Goal: Task Accomplishment & Management: Complete application form

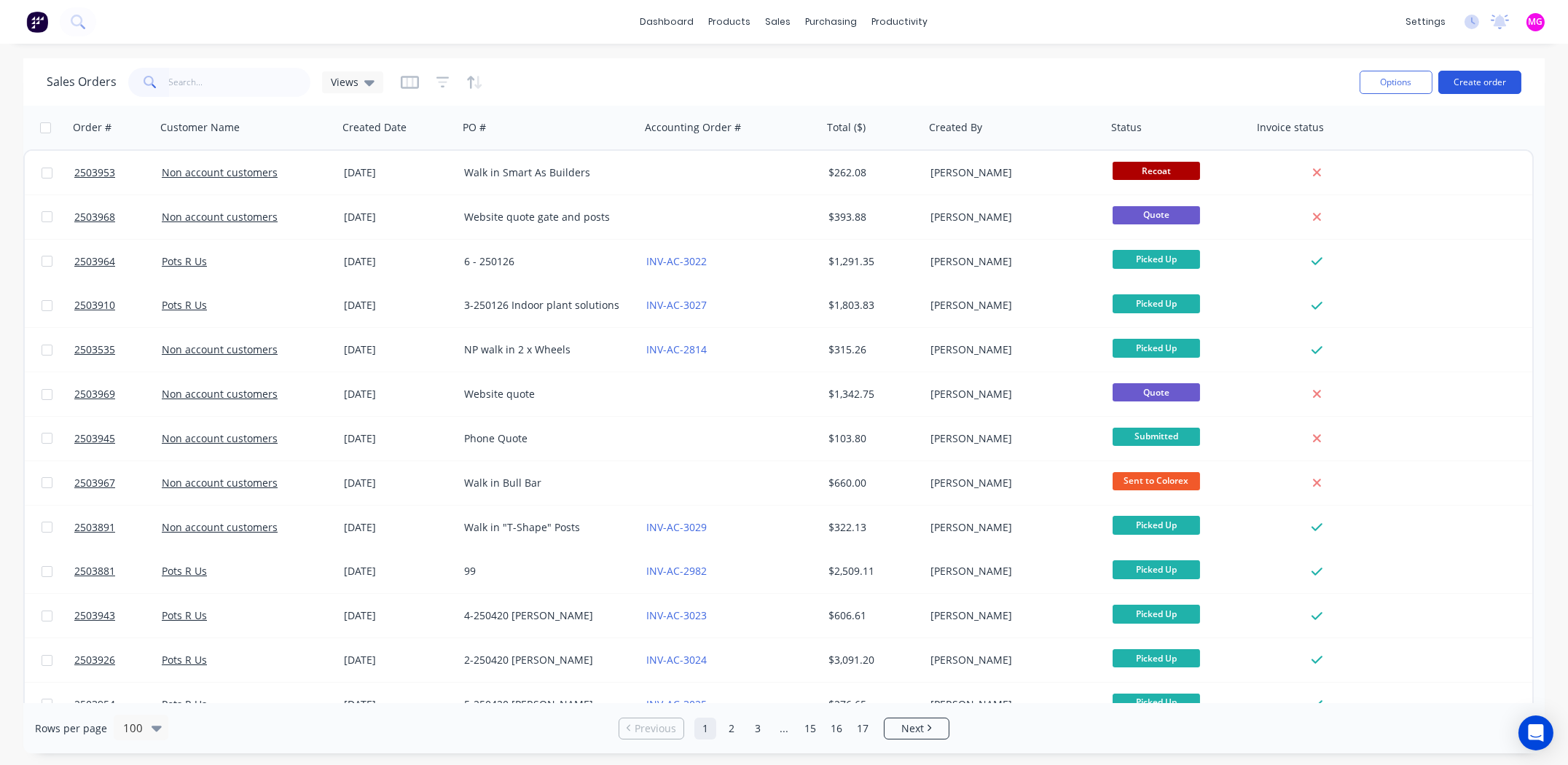
click at [1468, 72] on button "Create order" at bounding box center [1480, 82] width 83 height 23
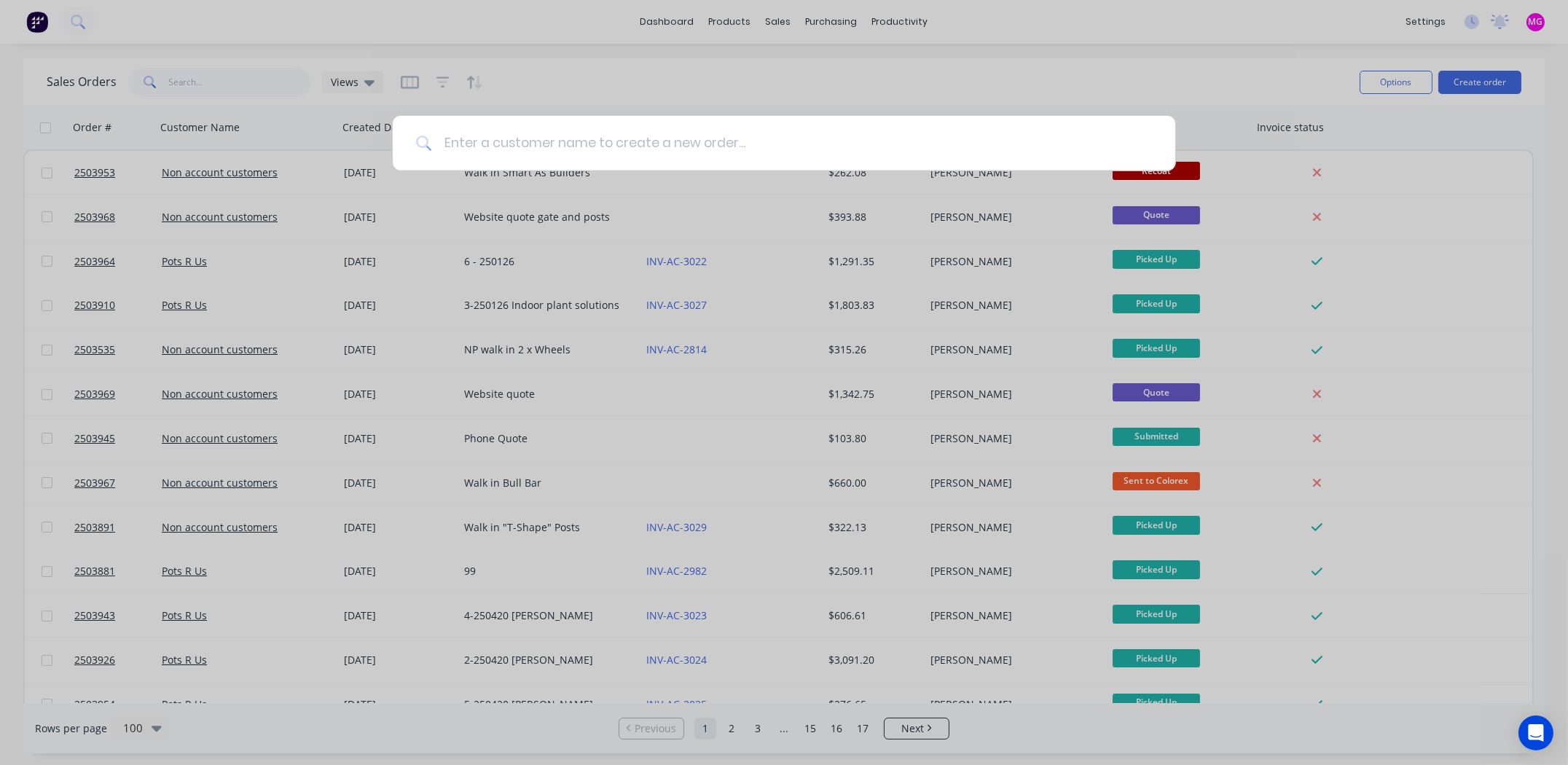
click at [535, 137] on input at bounding box center [792, 143] width 720 height 55
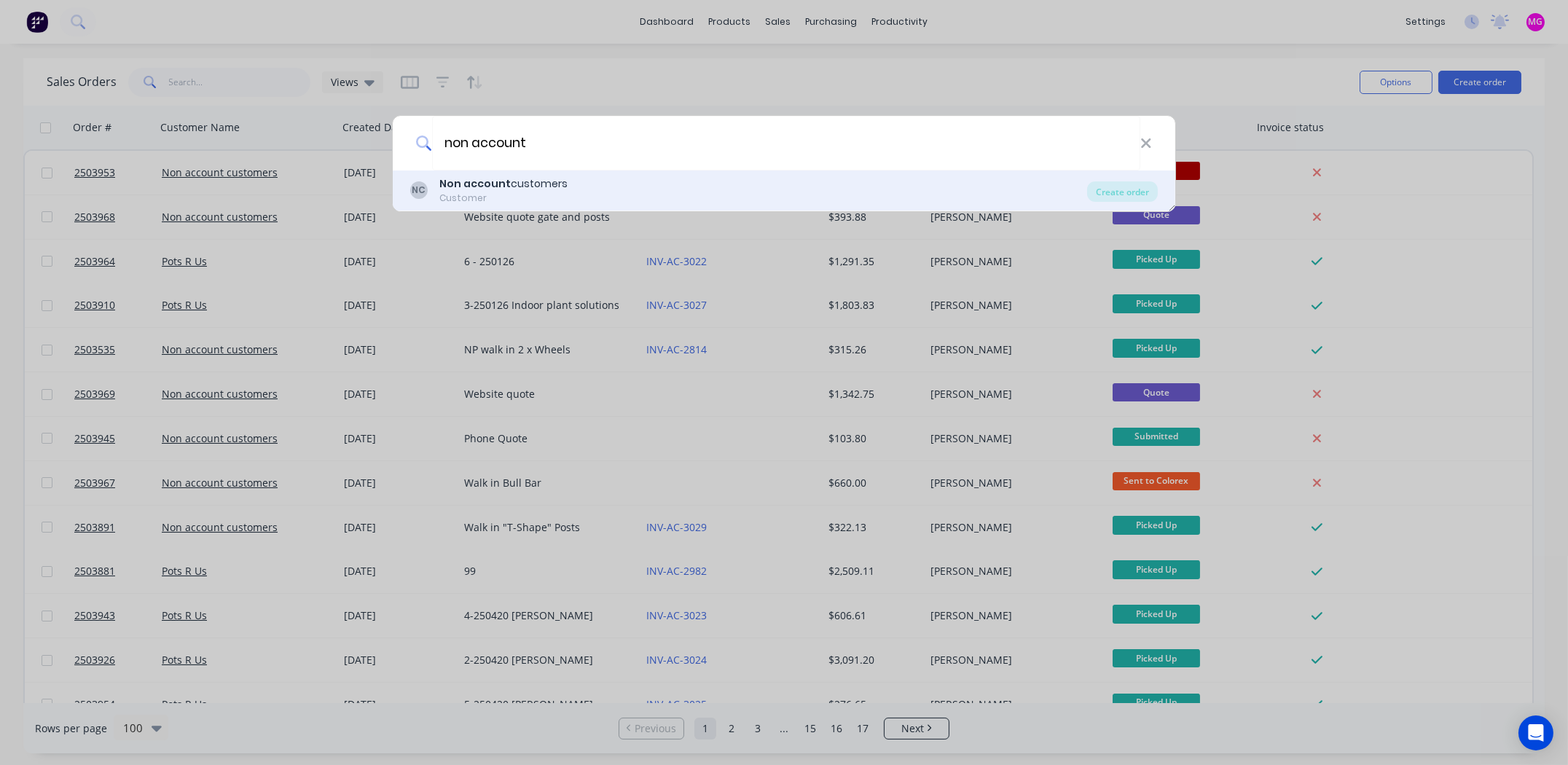
type input "non account"
click at [487, 186] on b "Non account" at bounding box center [475, 183] width 72 height 14
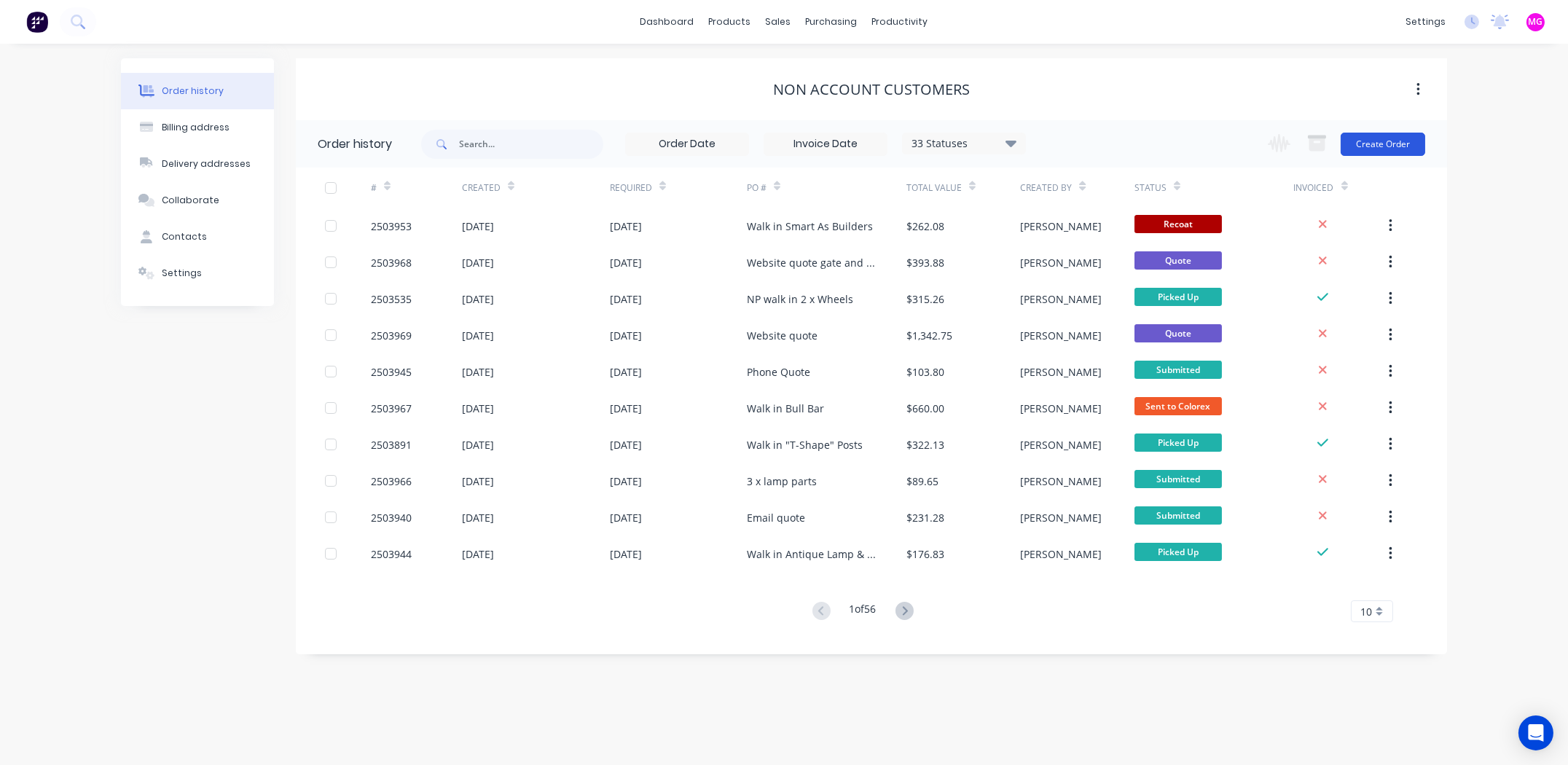
click at [1393, 140] on button "Create Order" at bounding box center [1383, 143] width 84 height 23
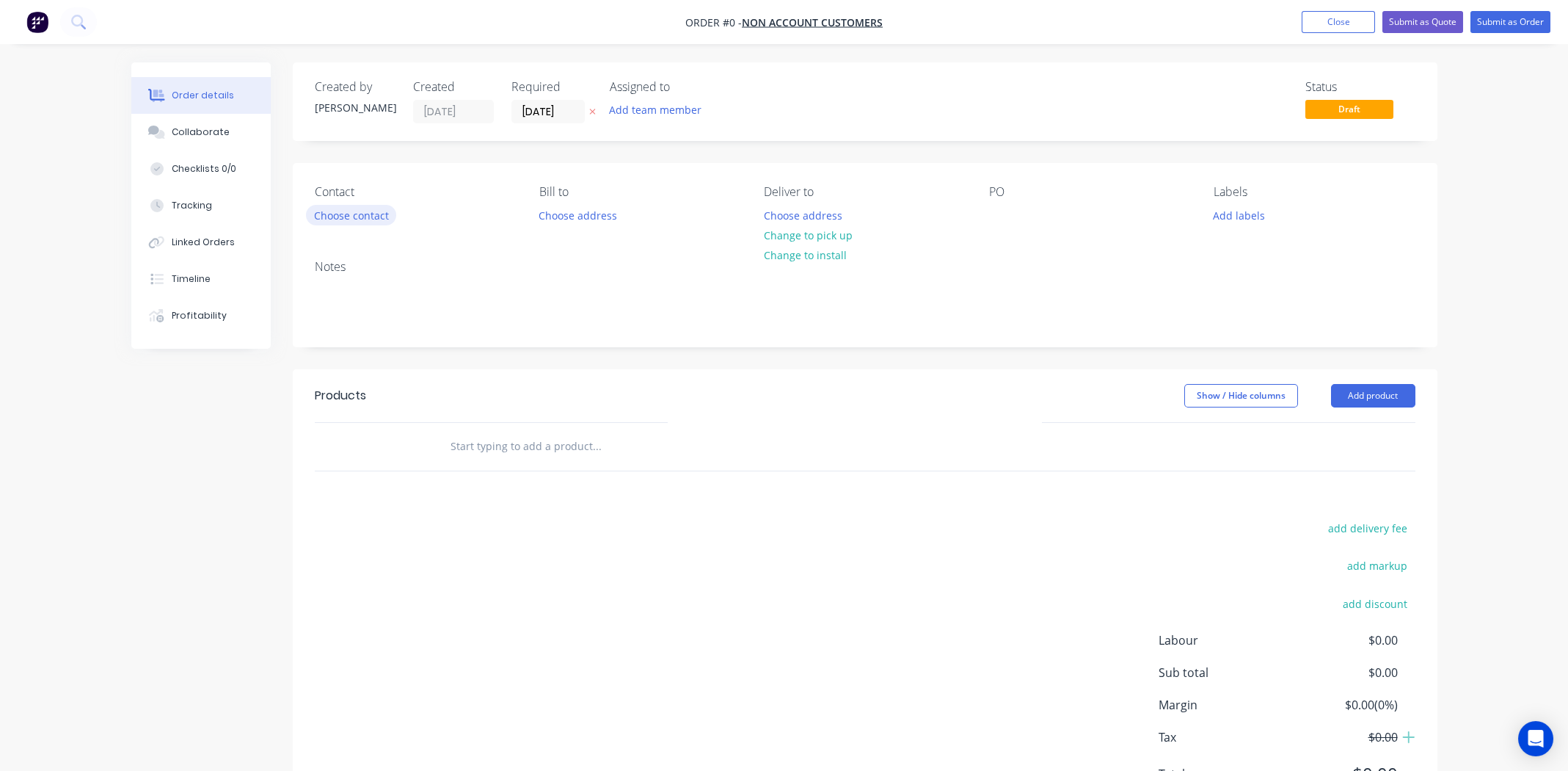
click at [357, 217] on button "Choose contact" at bounding box center [351, 214] width 90 height 20
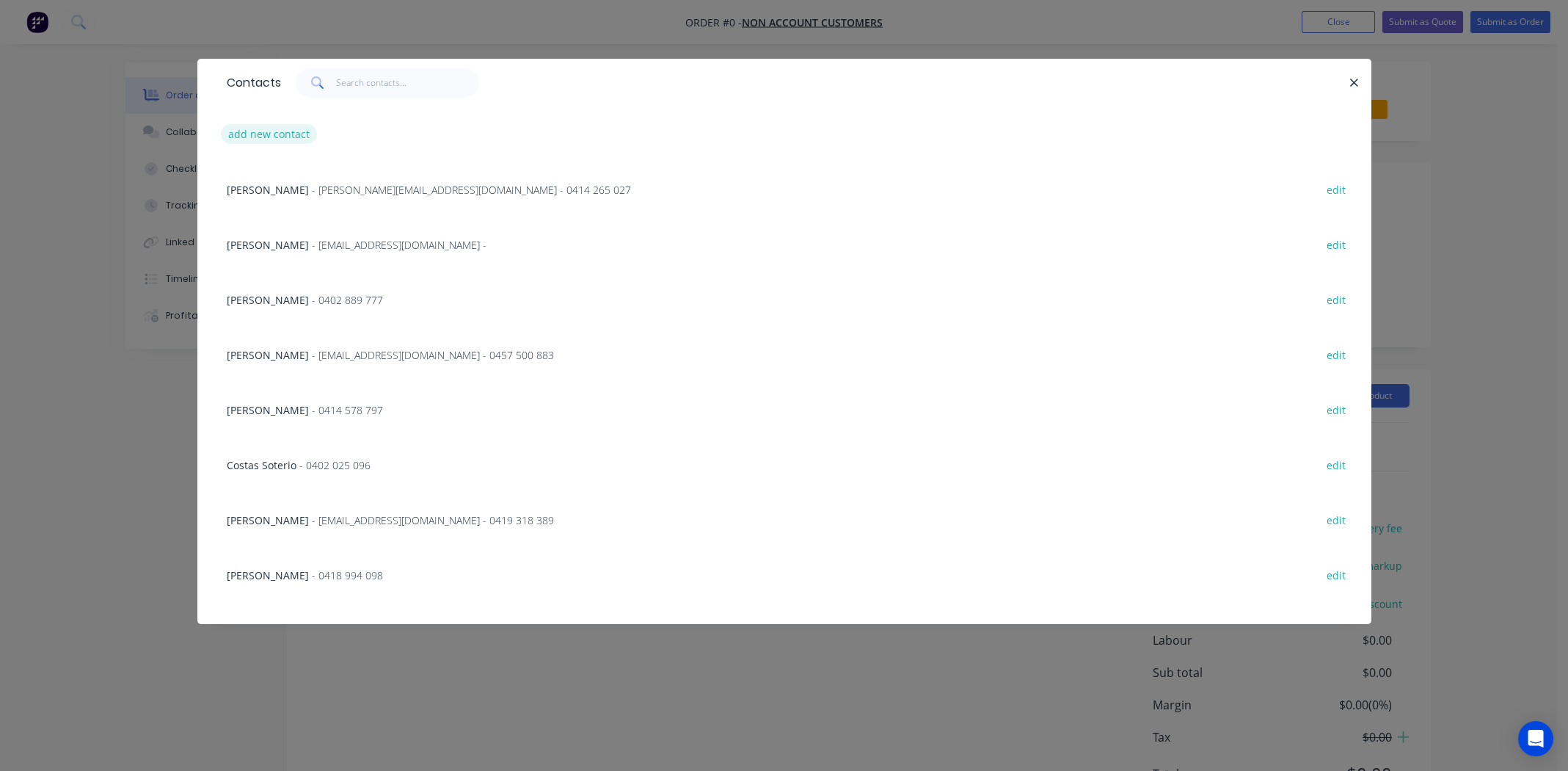
click at [267, 134] on button "add new contact" at bounding box center [269, 133] width 97 height 20
select select "AU"
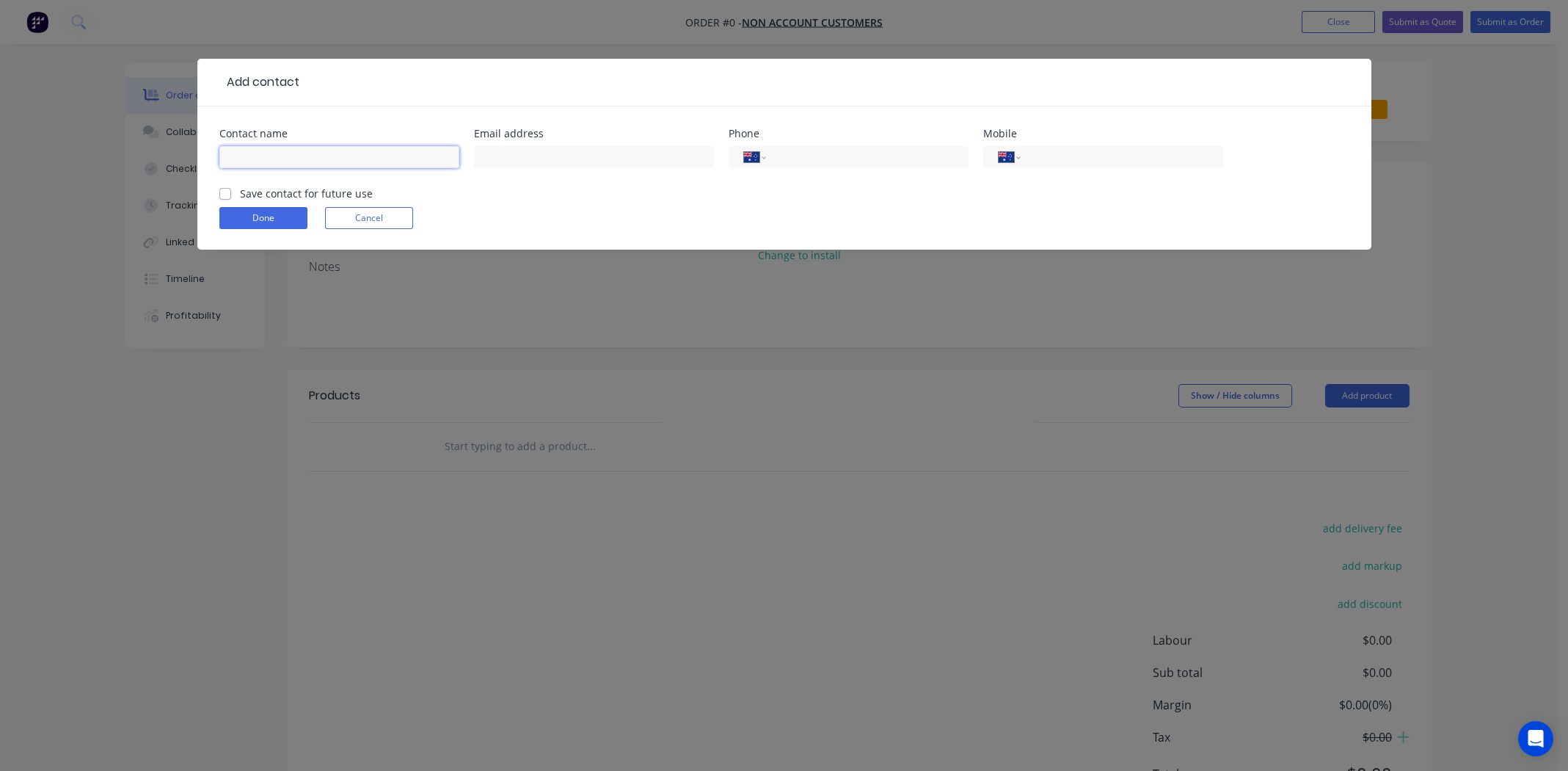
click at [259, 156] on input "text" at bounding box center [339, 157] width 240 height 22
type input "n"
click at [302, 162] on input "[PERSON_NAME]" at bounding box center [339, 157] width 240 height 22
type input "[PERSON_NAME]"
click at [507, 158] on input "text" at bounding box center [593, 157] width 240 height 22
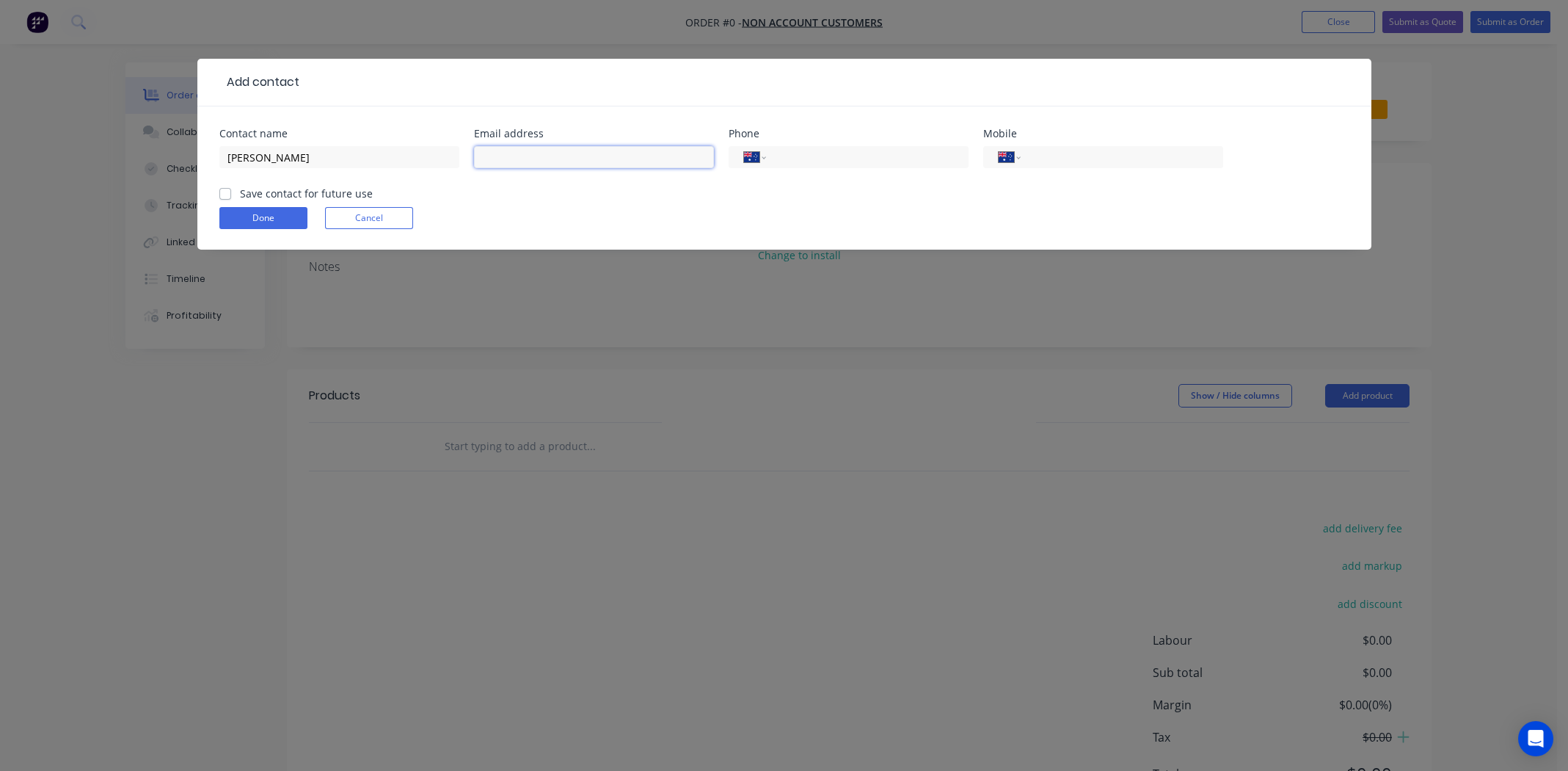
paste input "[EMAIL_ADDRESS][DOMAIN_NAME]"
type input "[EMAIL_ADDRESS][DOMAIN_NAME]"
click at [1038, 161] on input "tel" at bounding box center [1118, 157] width 176 height 17
paste input "0451 238 226"
type input "0451 238 226"
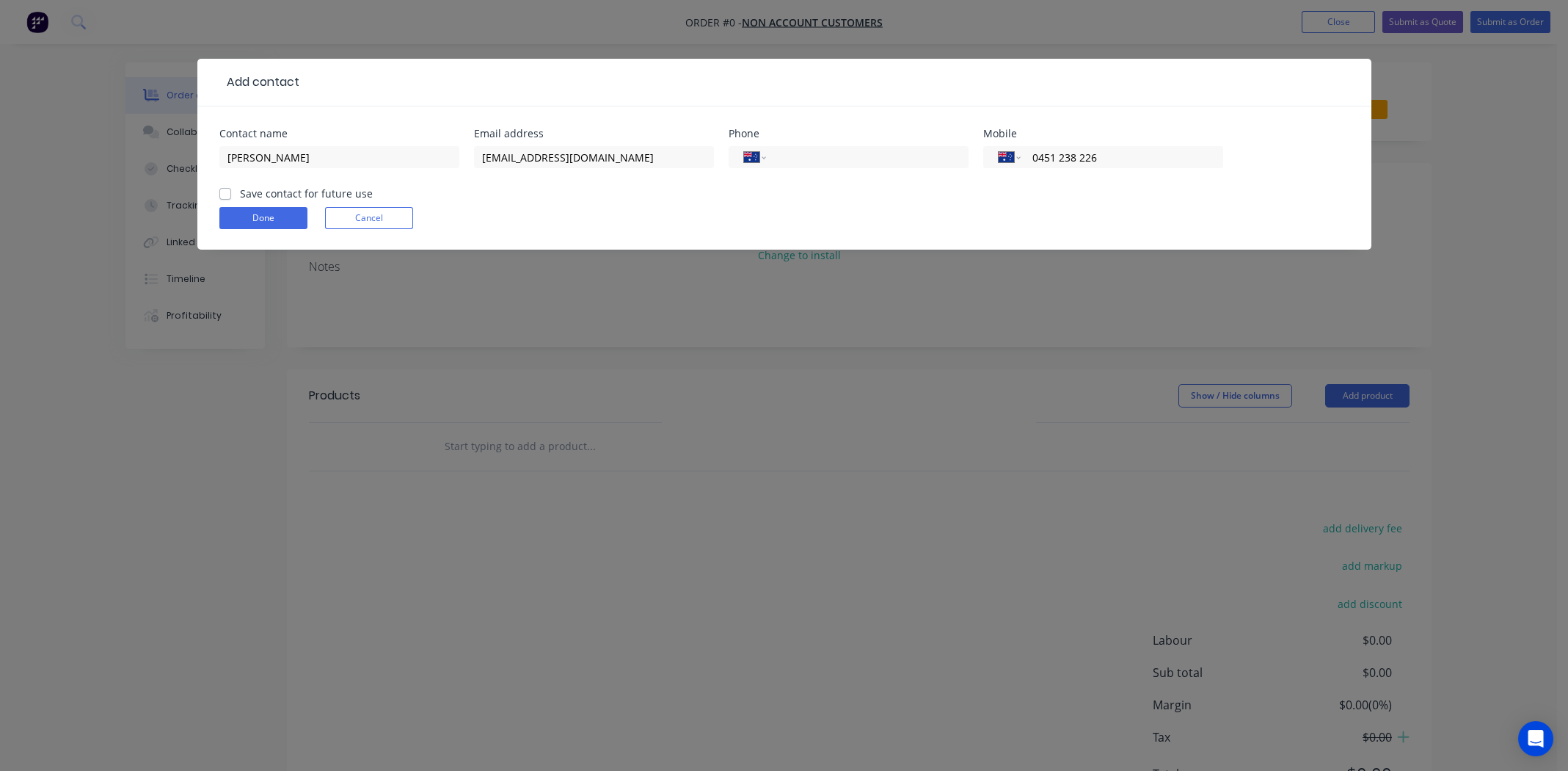
click at [240, 190] on label "Save contact for future use" at bounding box center [306, 193] width 132 height 15
click at [222, 190] on input "Save contact for future use" at bounding box center [225, 192] width 12 height 14
checkbox input "true"
click at [258, 213] on button "Done" at bounding box center [263, 218] width 88 height 22
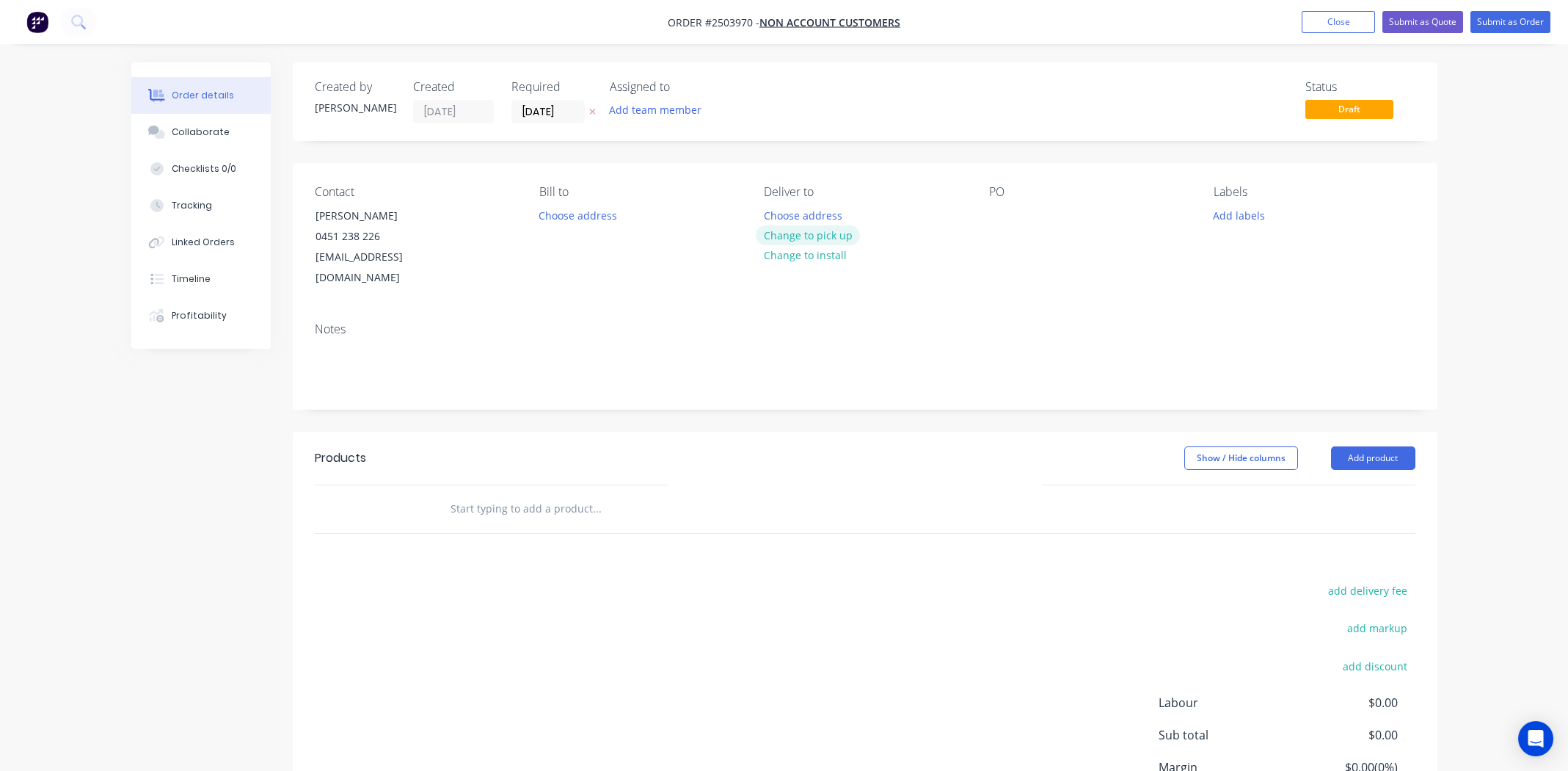
click at [830, 235] on button "Change to pick up" at bounding box center [808, 235] width 104 height 20
click at [1381, 447] on button "Add product" at bounding box center [1373, 458] width 84 height 23
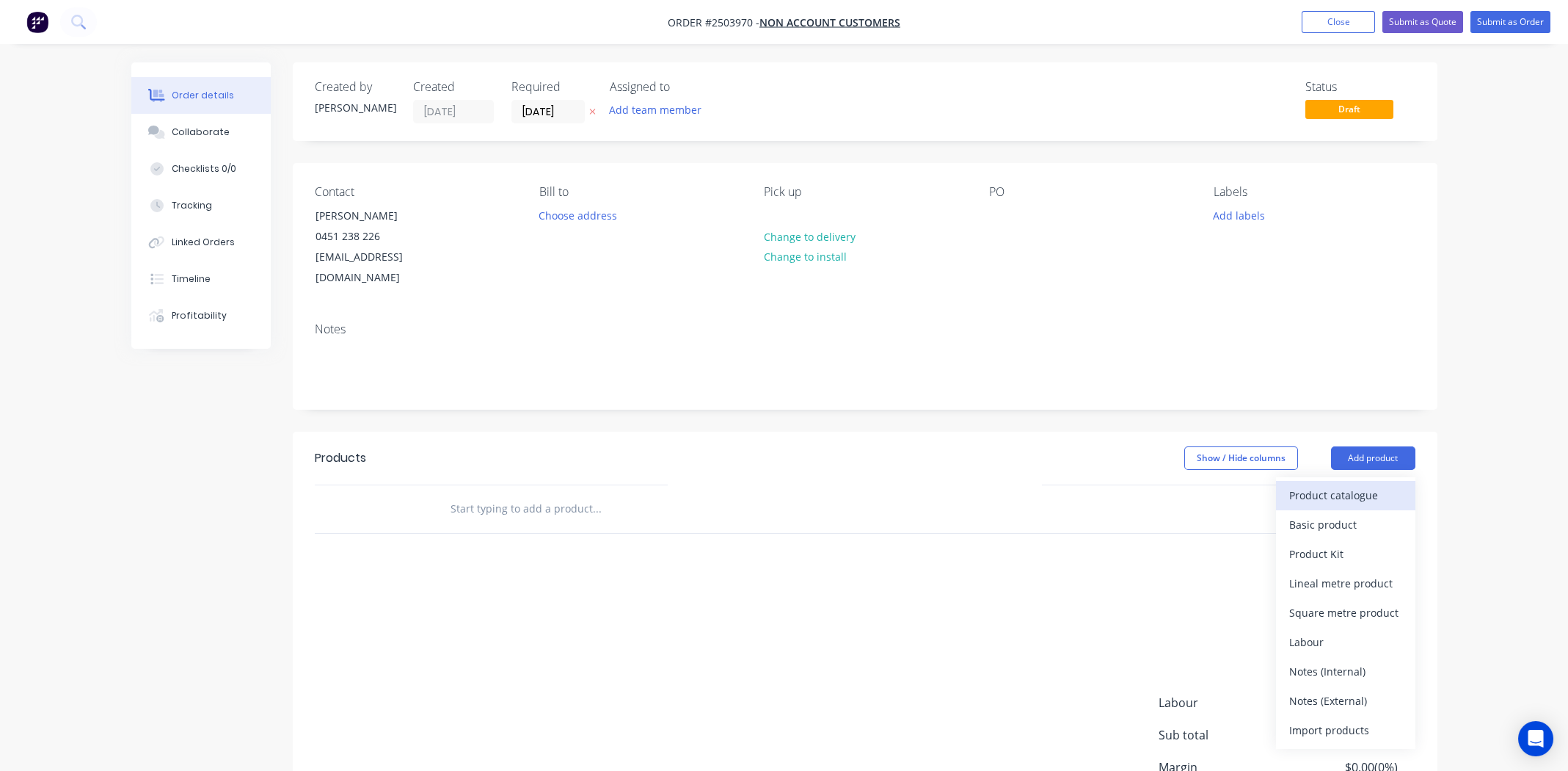
click at [1351, 484] on div "Product catalogue" at bounding box center [1346, 495] width 113 height 22
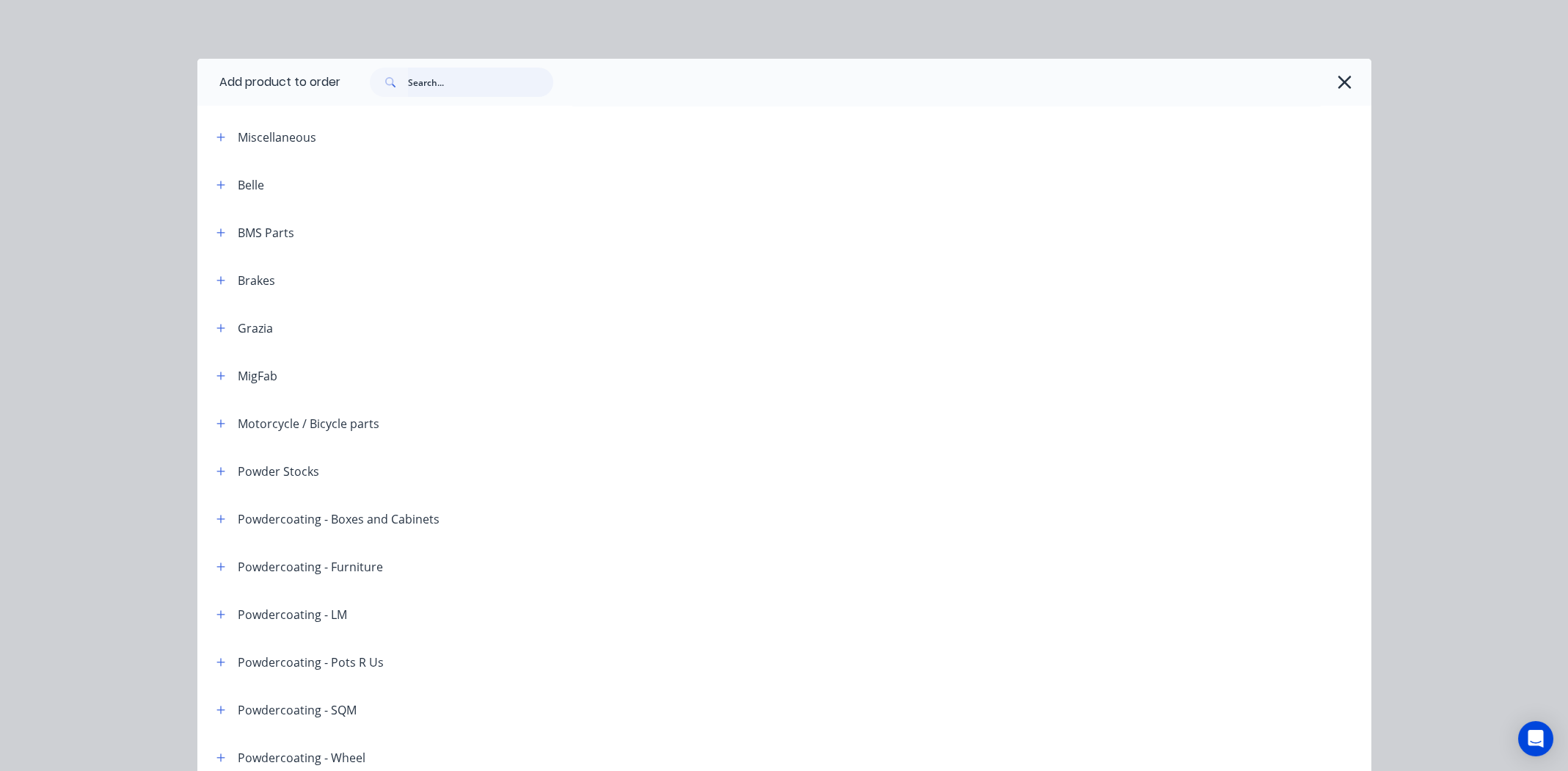
click at [479, 75] on input "text" at bounding box center [480, 82] width 145 height 30
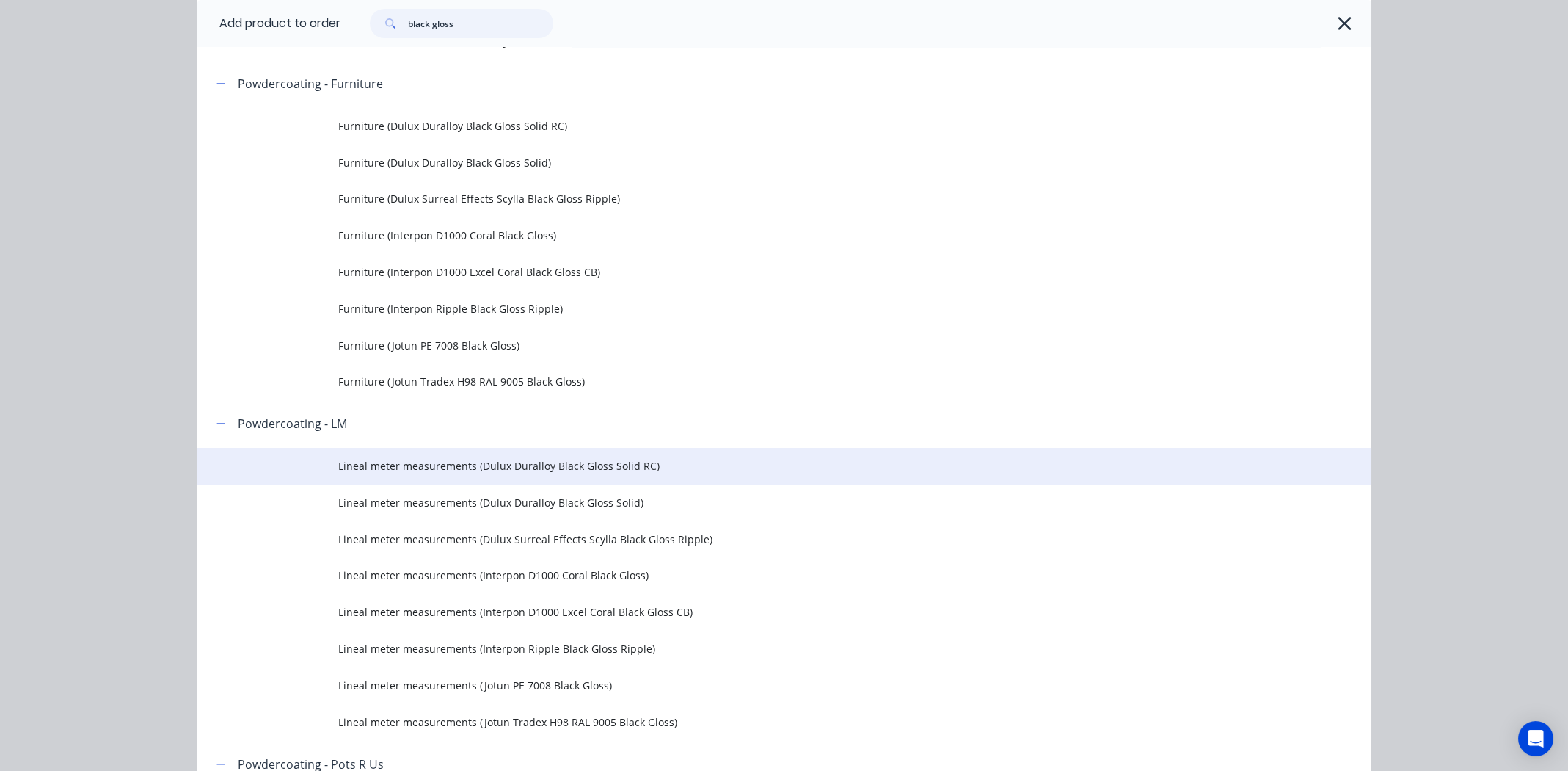
scroll to position [881, 0]
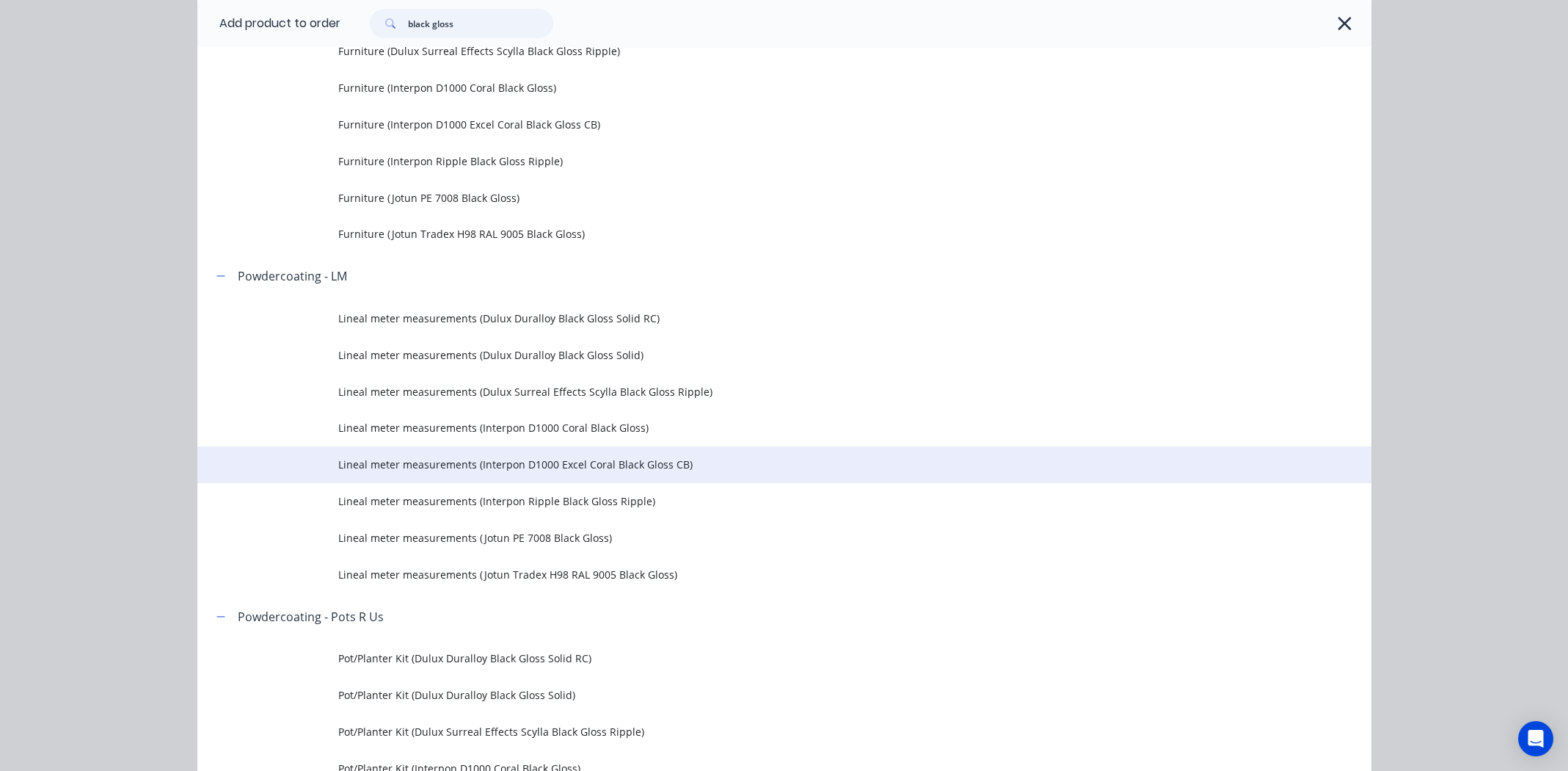
type input "black gloss"
click at [557, 460] on span "Lineal meter measurements (Interpon D1000 Excel Coral Black Gloss CB)" at bounding box center [751, 464] width 826 height 15
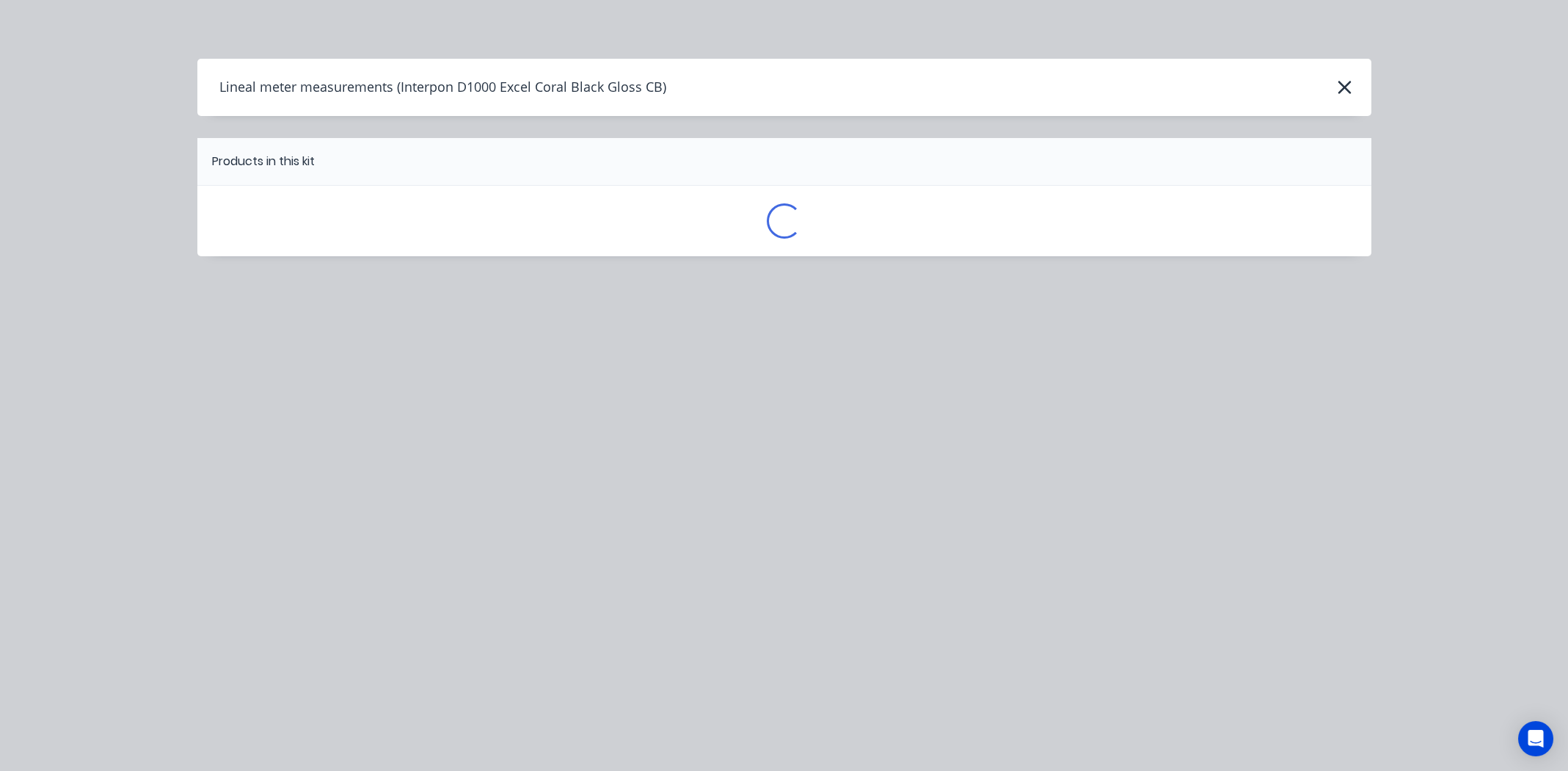
scroll to position [0, 0]
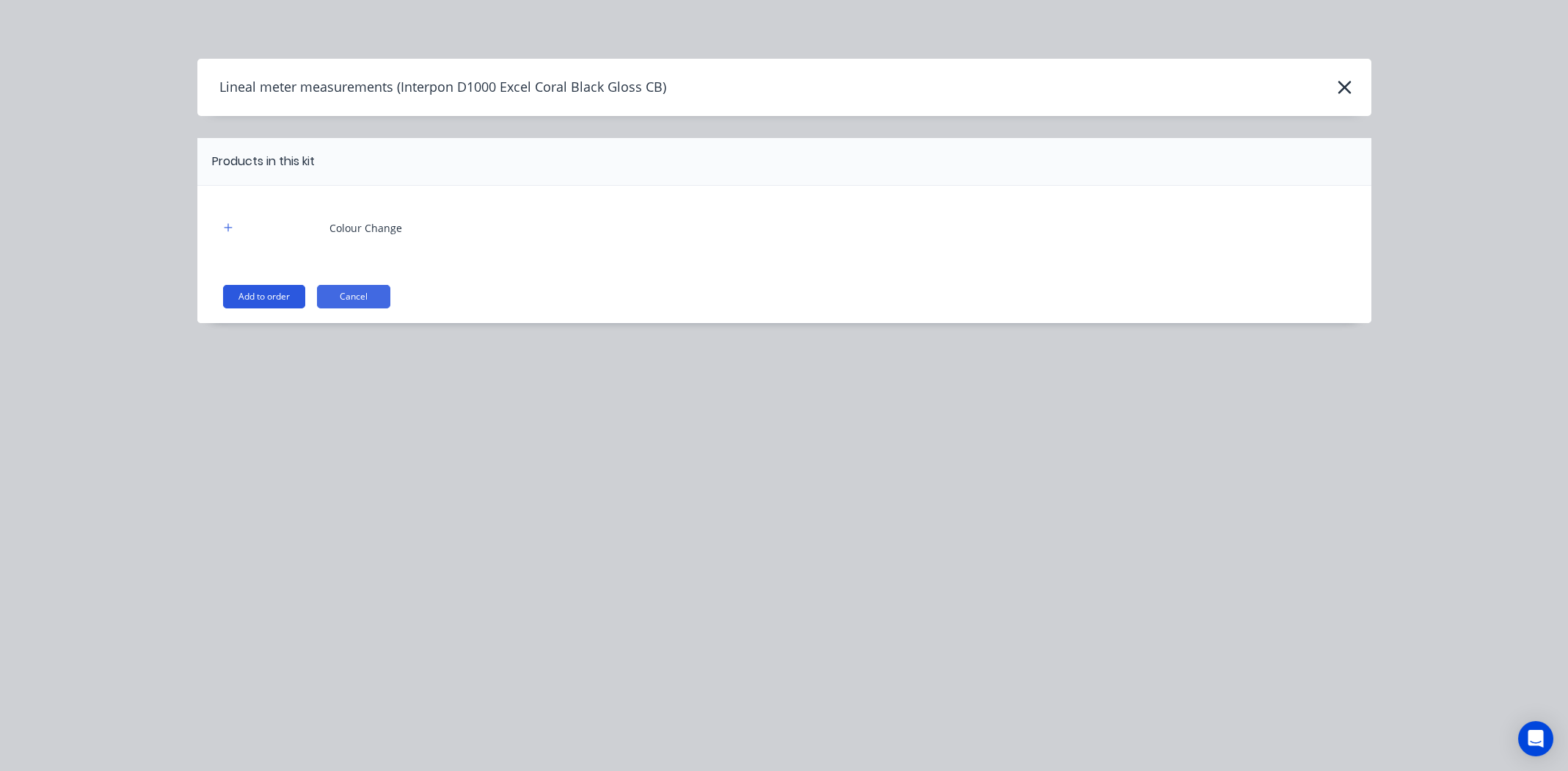
click at [249, 298] on button "Add to order" at bounding box center [264, 296] width 82 height 23
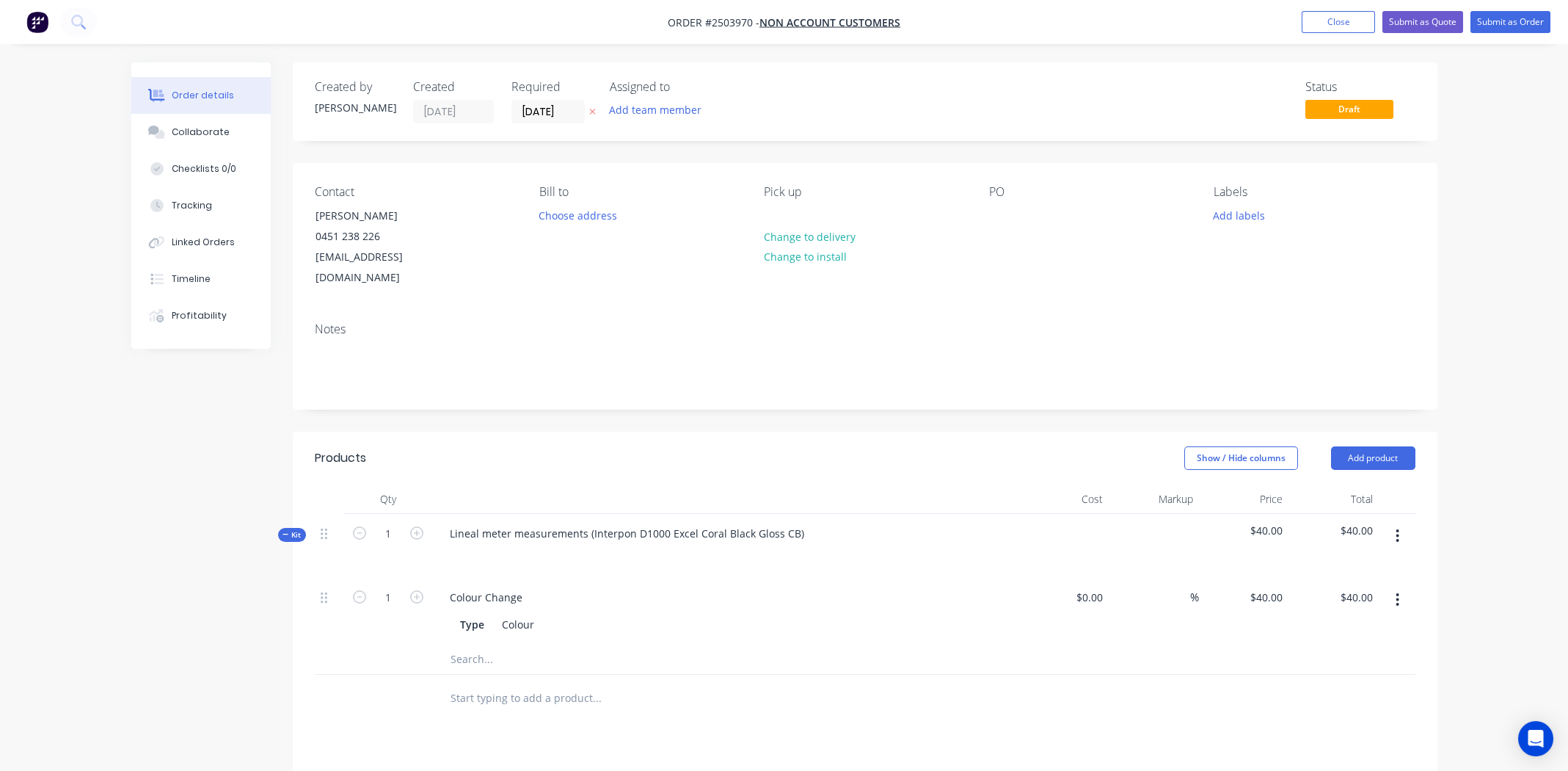
click at [1395, 523] on button "button" at bounding box center [1397, 536] width 35 height 27
click at [1356, 564] on div "Add product to kit" at bounding box center [1346, 574] width 113 height 22
click at [1340, 622] on div "Product catalogue" at bounding box center [1346, 633] width 113 height 22
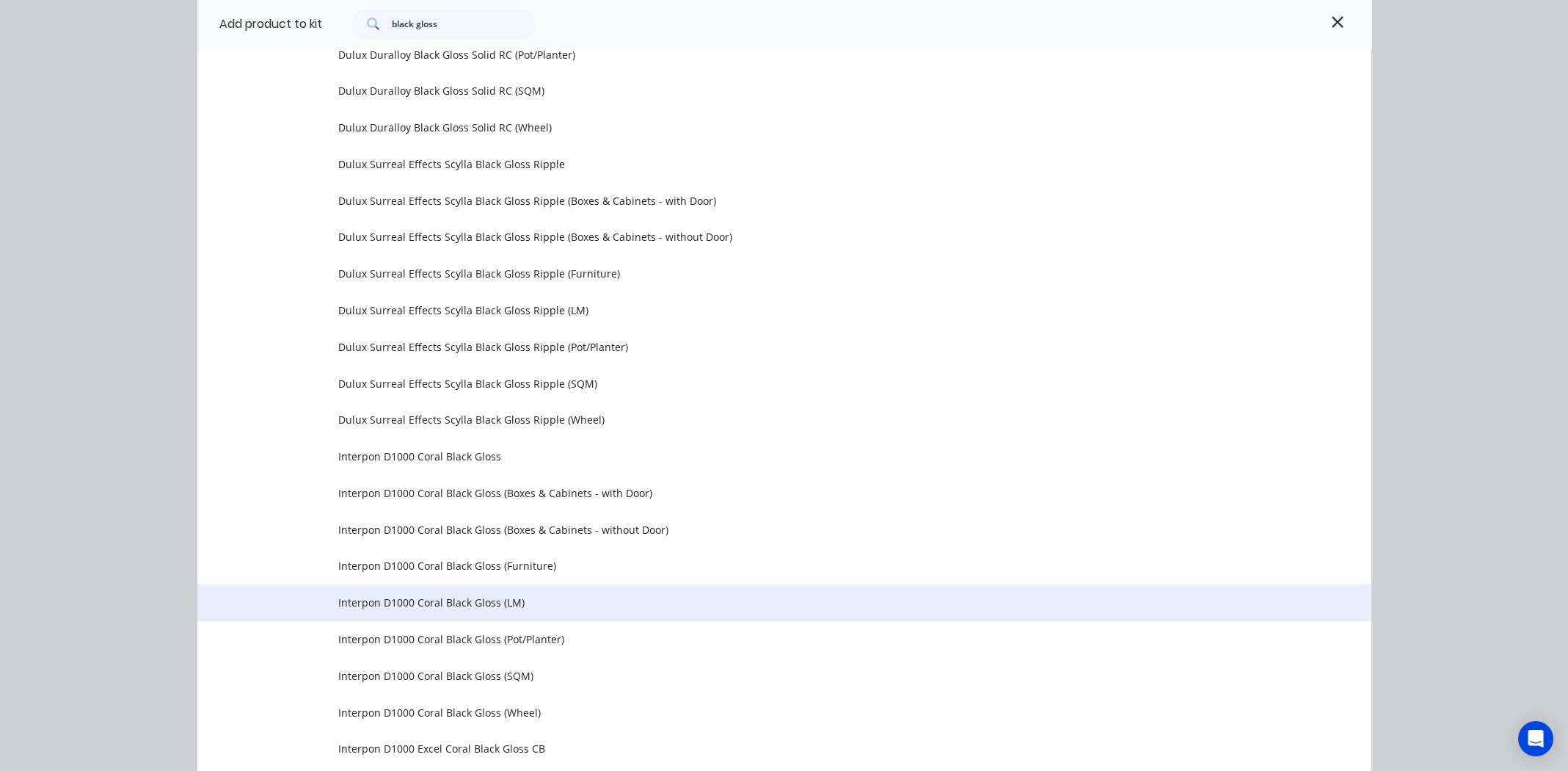
scroll to position [1100, 0]
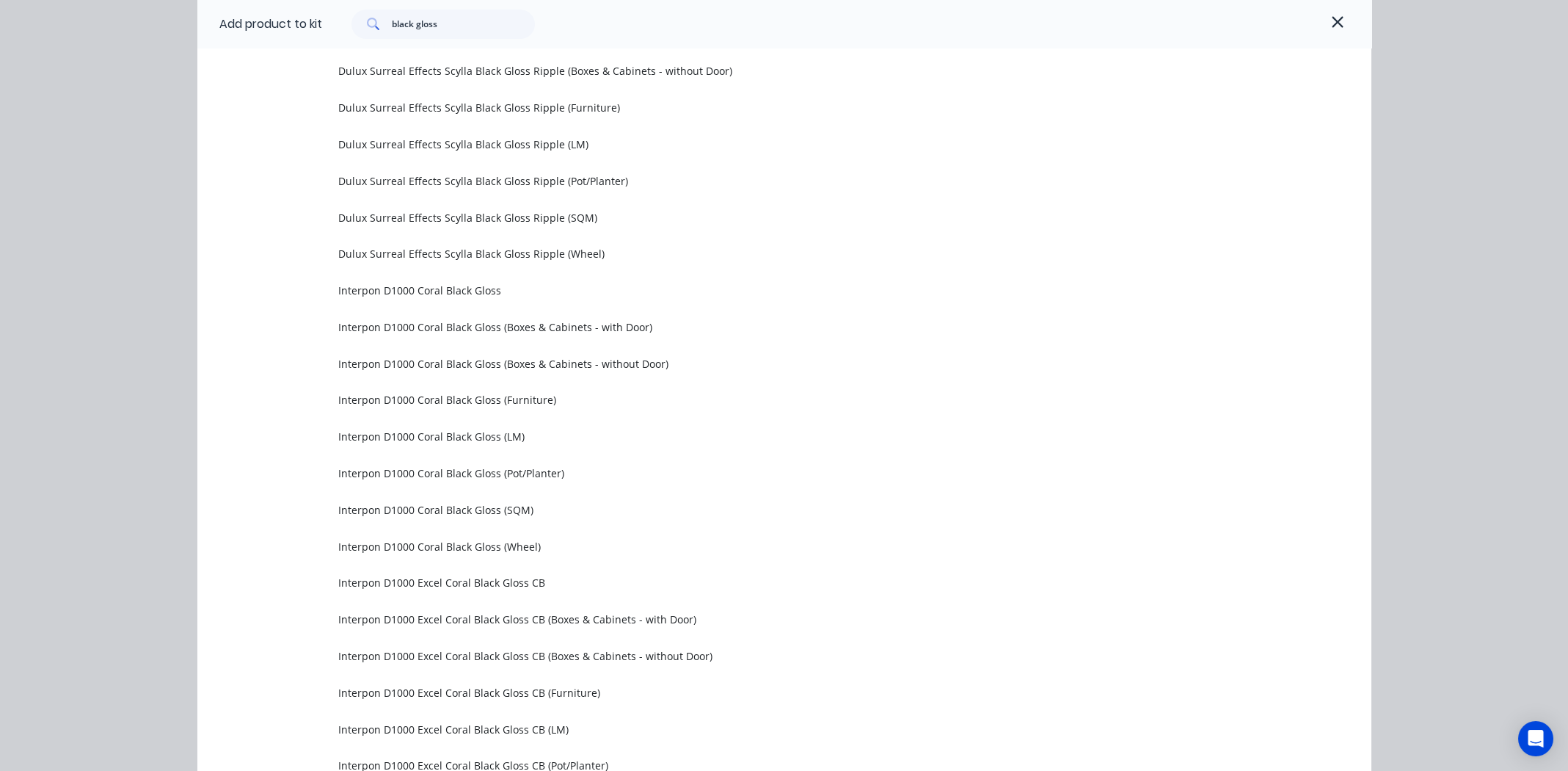
click at [455, 729] on span "Interpon D1000 Excel Coral Black Gloss CB (LM)" at bounding box center [751, 729] width 826 height 15
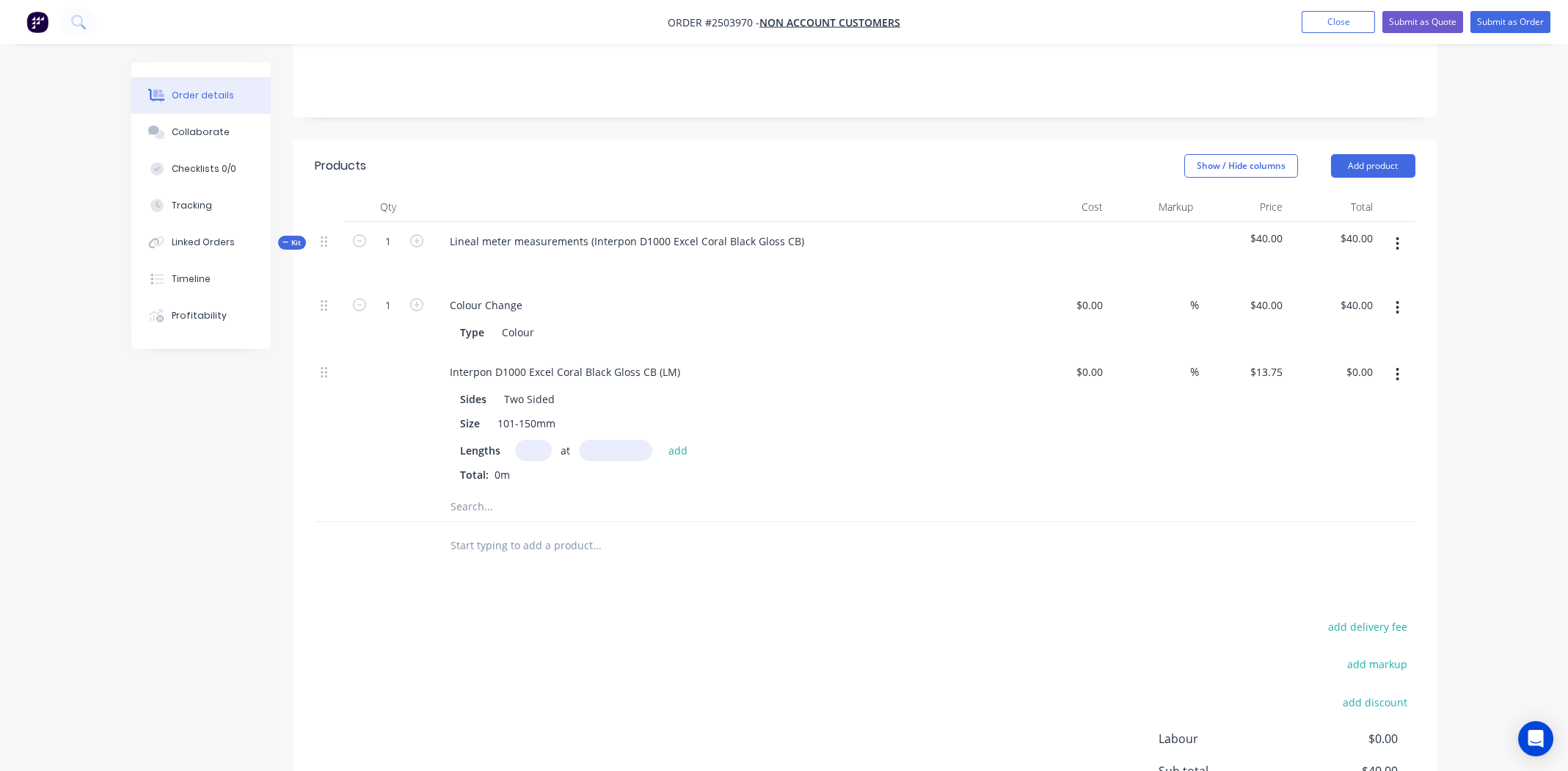
scroll to position [293, 0]
click at [537, 439] on input "text" at bounding box center [534, 450] width 37 height 22
type input "50"
click at [609, 439] on input "700mm" at bounding box center [615, 450] width 73 height 22
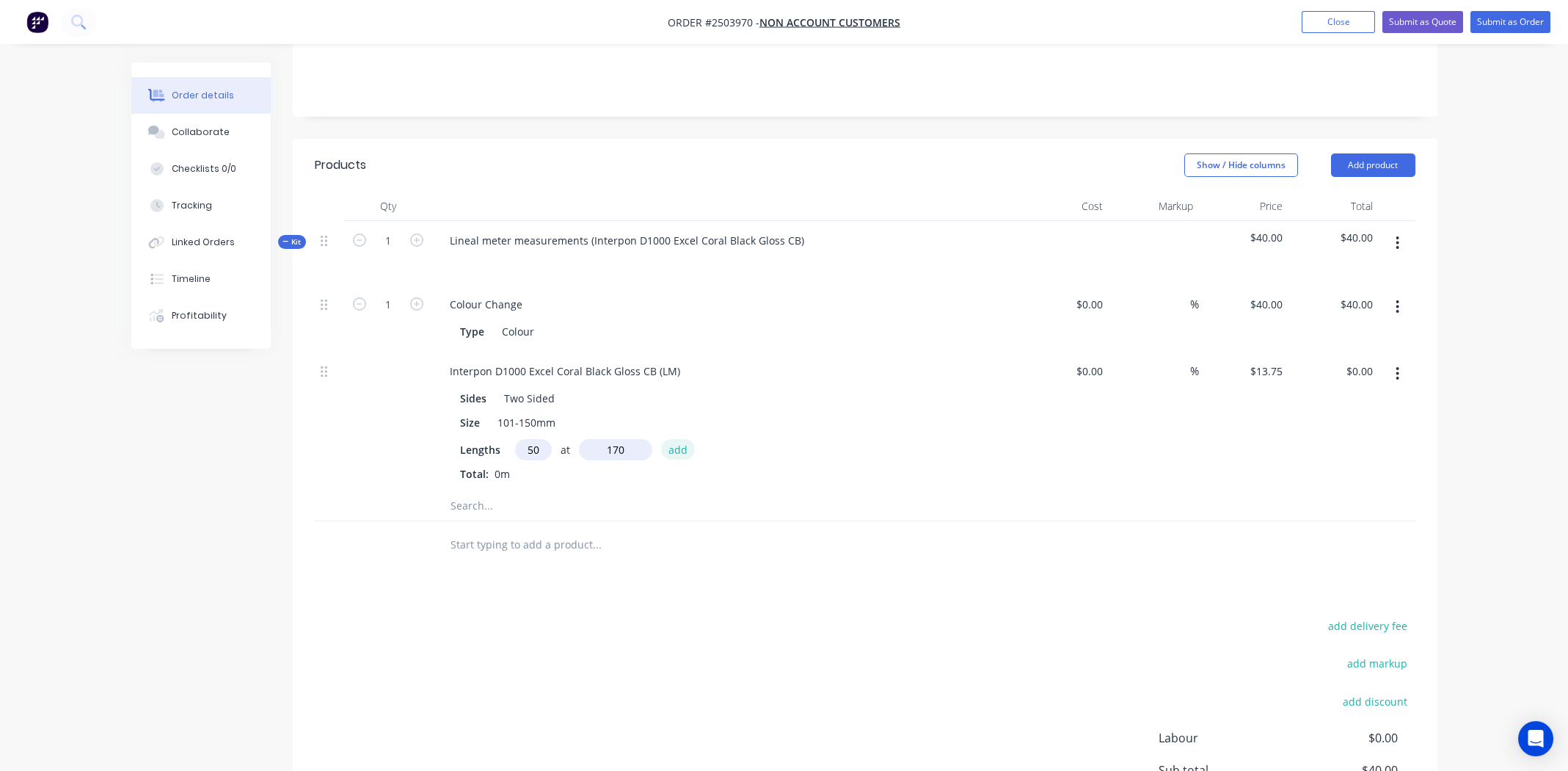
type input "170mm"
click at [682, 439] on button "add" at bounding box center [678, 449] width 35 height 20
type input "$116.88"
click at [1392, 230] on button "button" at bounding box center [1397, 243] width 35 height 27
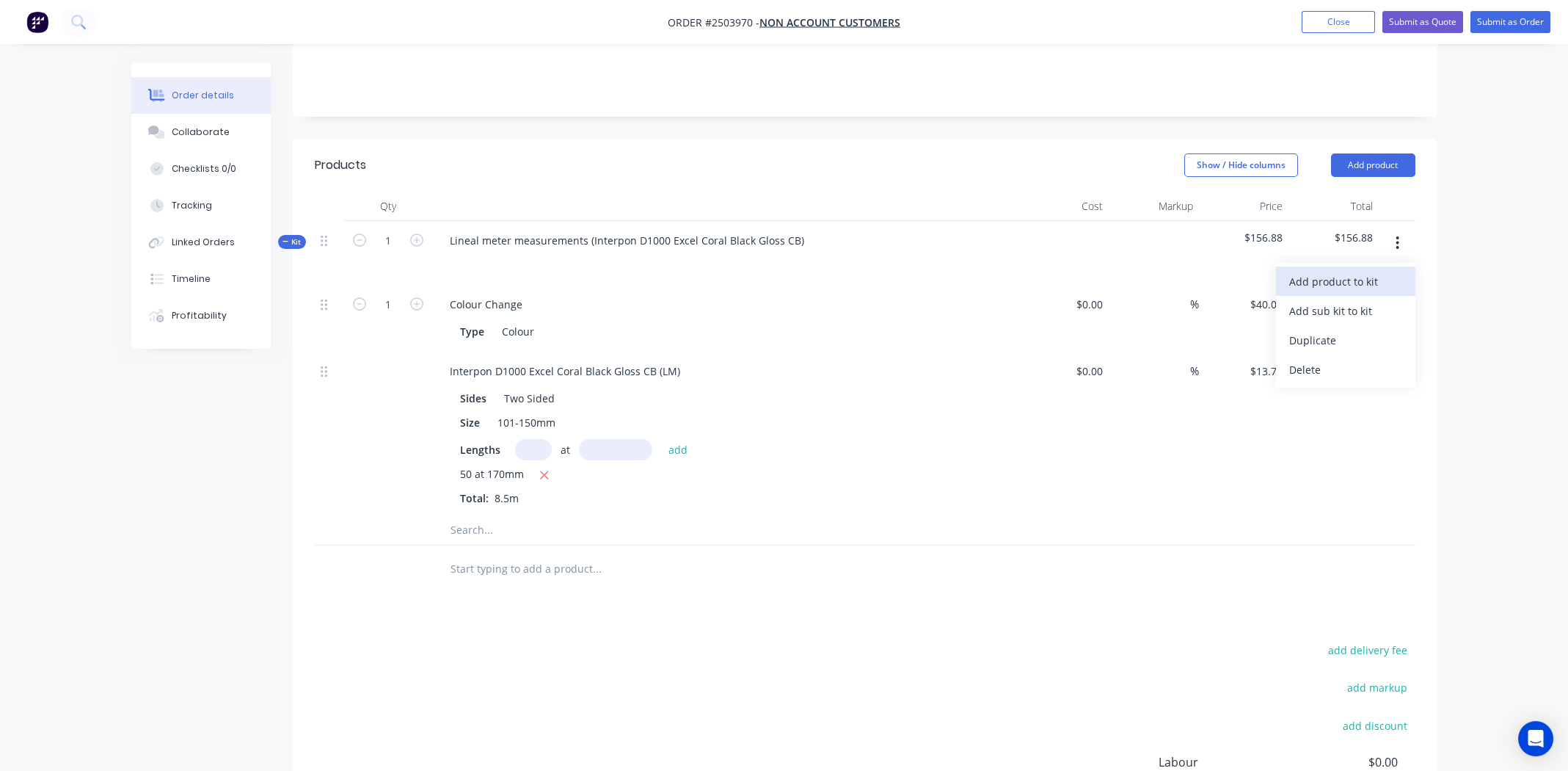
click at [1342, 271] on div "Add product to kit" at bounding box center [1346, 281] width 113 height 22
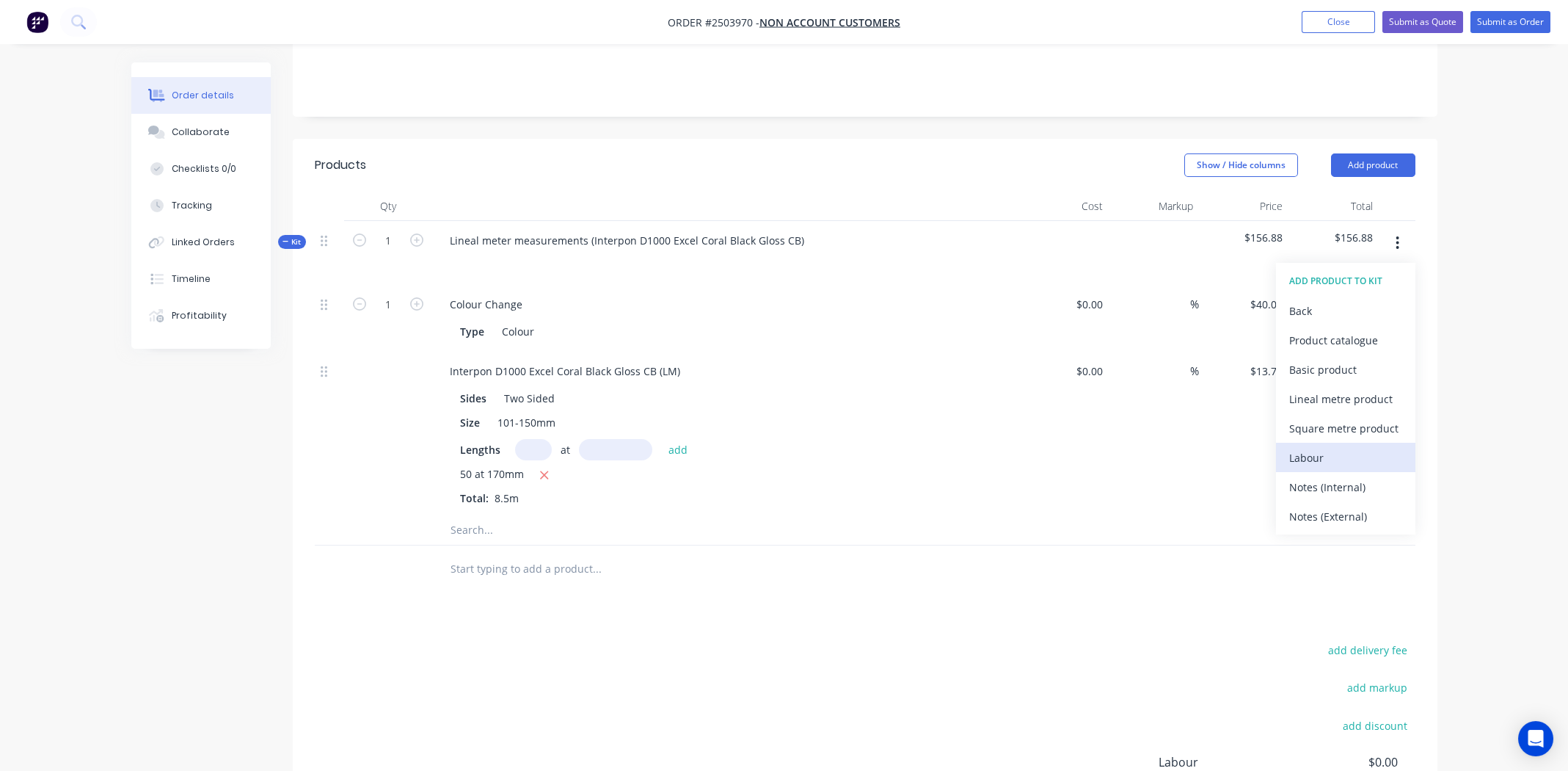
click at [1320, 447] on div "Labour" at bounding box center [1346, 458] width 113 height 22
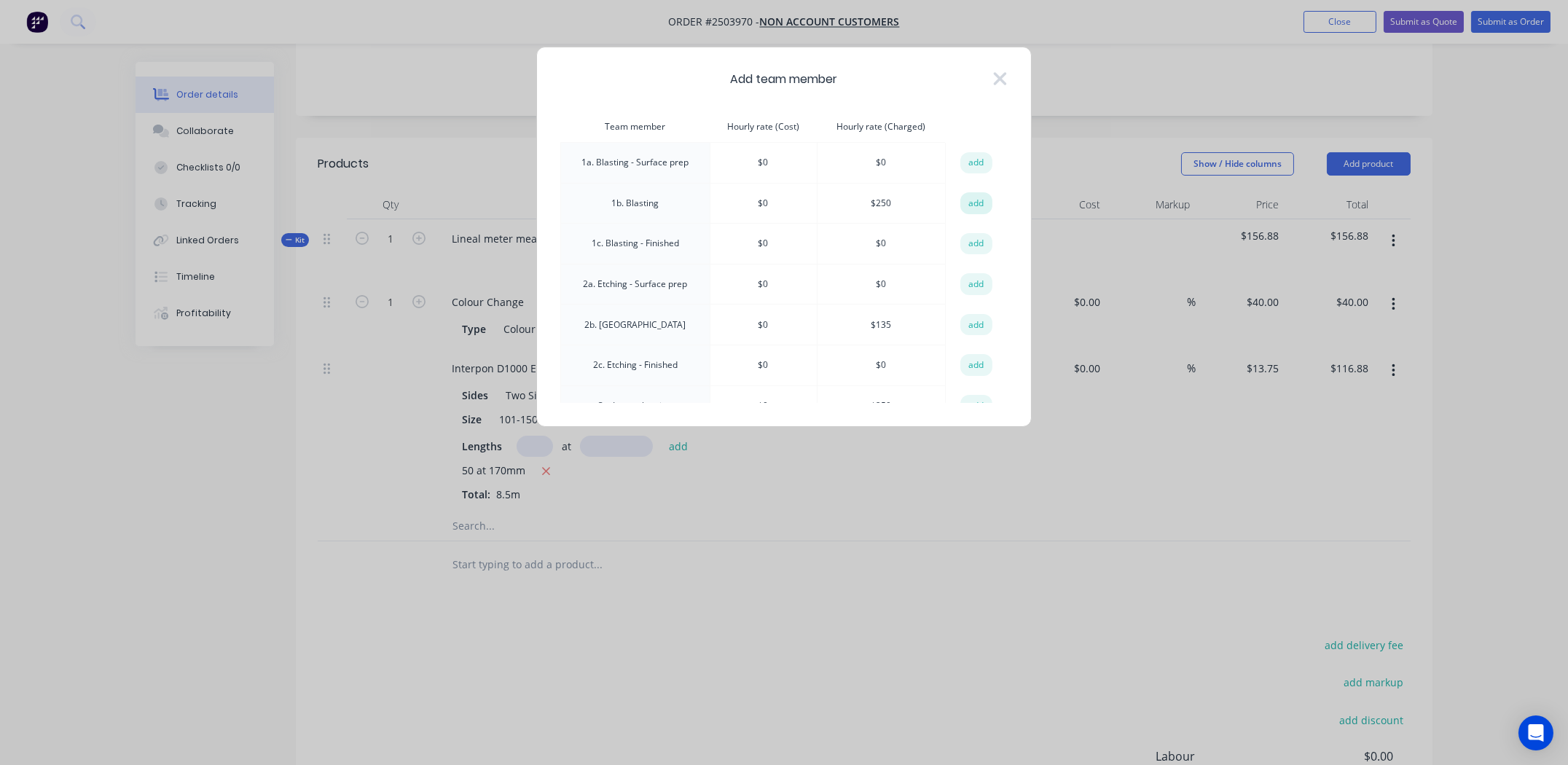
click at [969, 199] on button "add" at bounding box center [977, 202] width 32 height 22
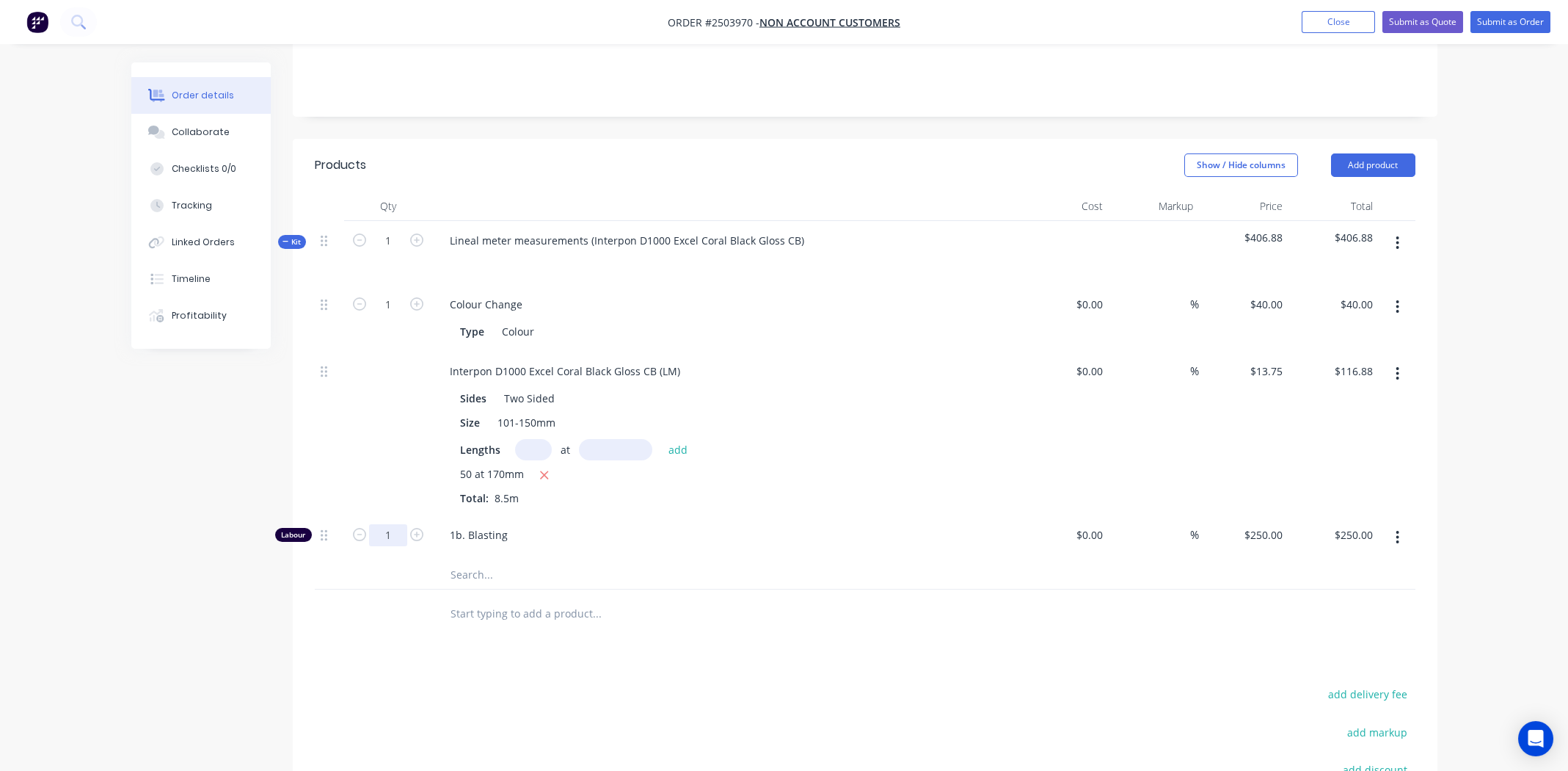
click at [389, 316] on input "1" at bounding box center [389, 304] width 39 height 22
type input "0.75"
type input "$187.50"
drag, startPoint x: 696, startPoint y: 618, endPoint x: 707, endPoint y: 614, distance: 11.7
click at [696, 618] on div "Products Show / Hide columns Add product Qty Cost Markup Price Total Kit 1 Line…" at bounding box center [865, 565] width 1145 height 851
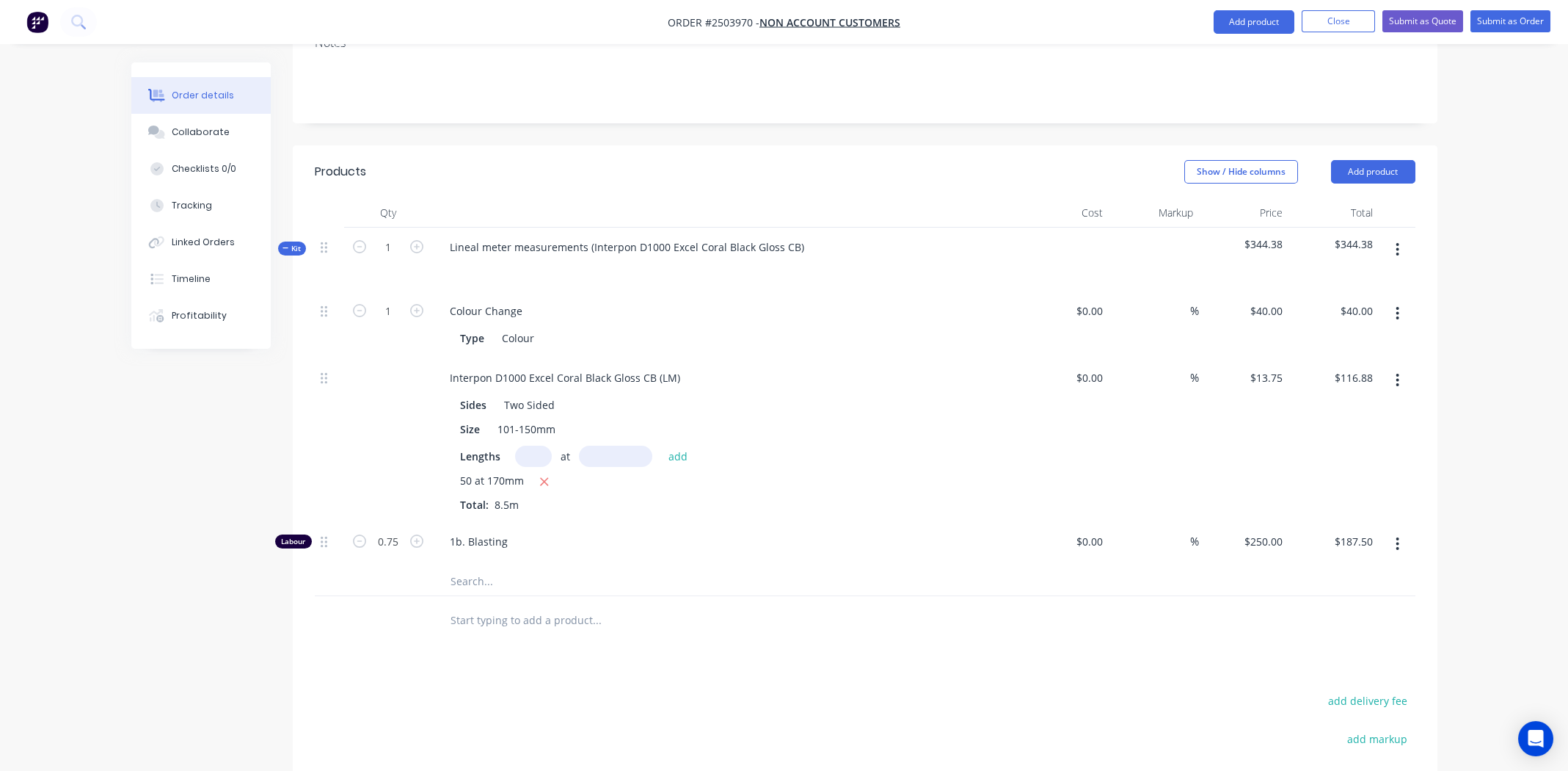
scroll to position [0, 0]
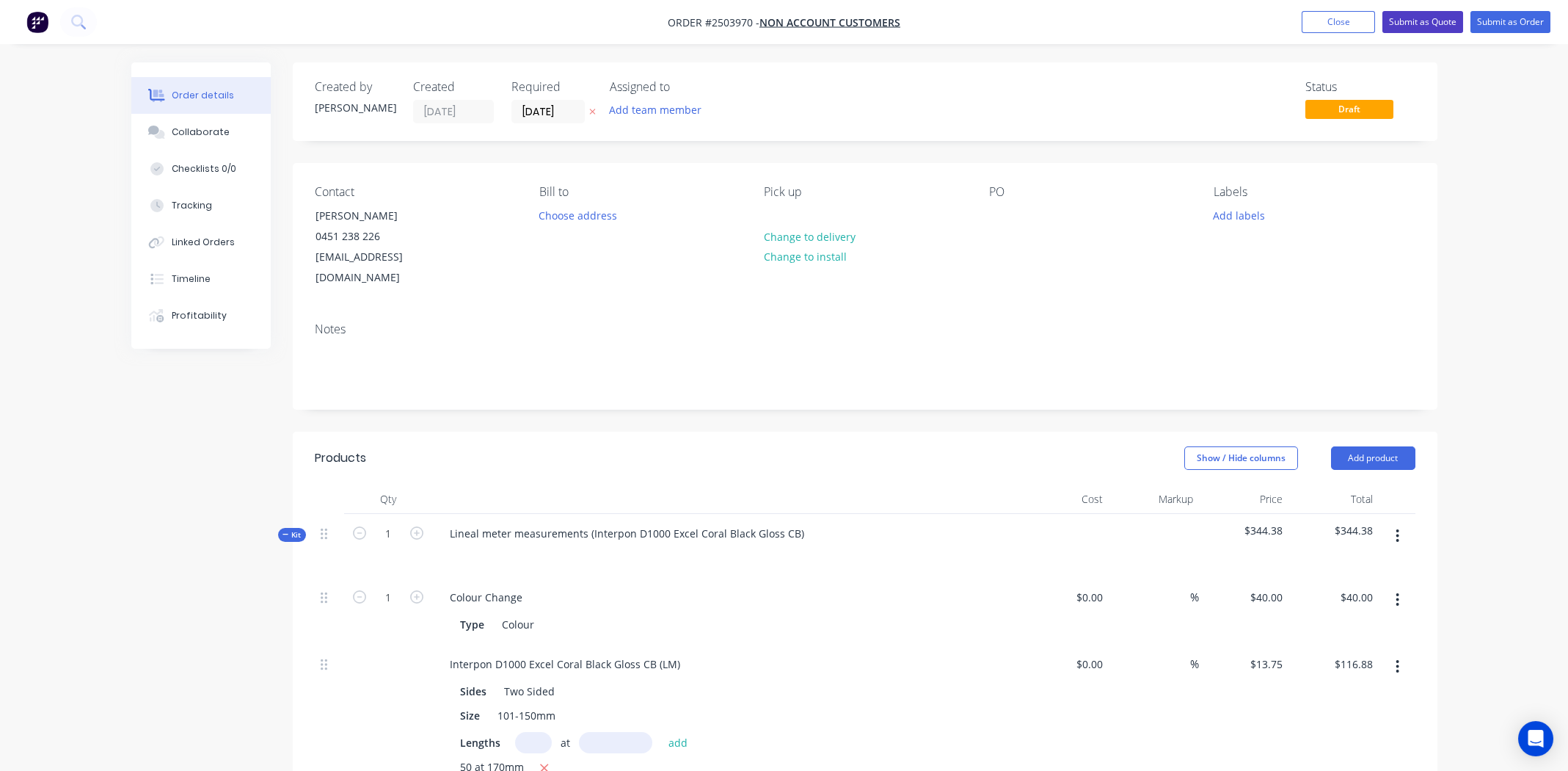
click at [1410, 17] on button "Submit as Quote" at bounding box center [1423, 22] width 81 height 22
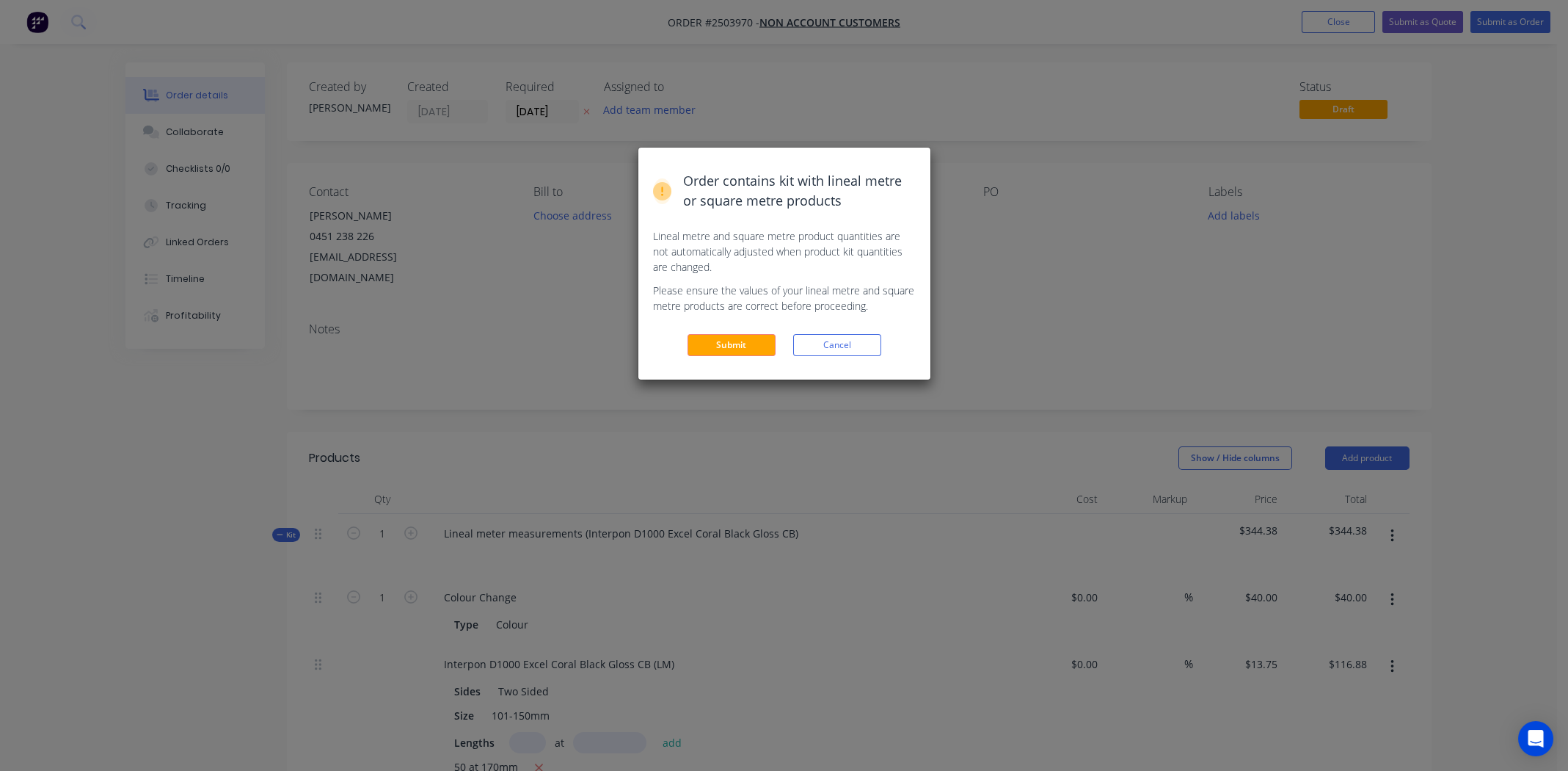
click at [1417, 24] on div "Order contains kit with lineal metre or square metre products Lineal metre and …" at bounding box center [784, 386] width 1568 height 771
click at [739, 342] on button "Submit" at bounding box center [731, 345] width 88 height 22
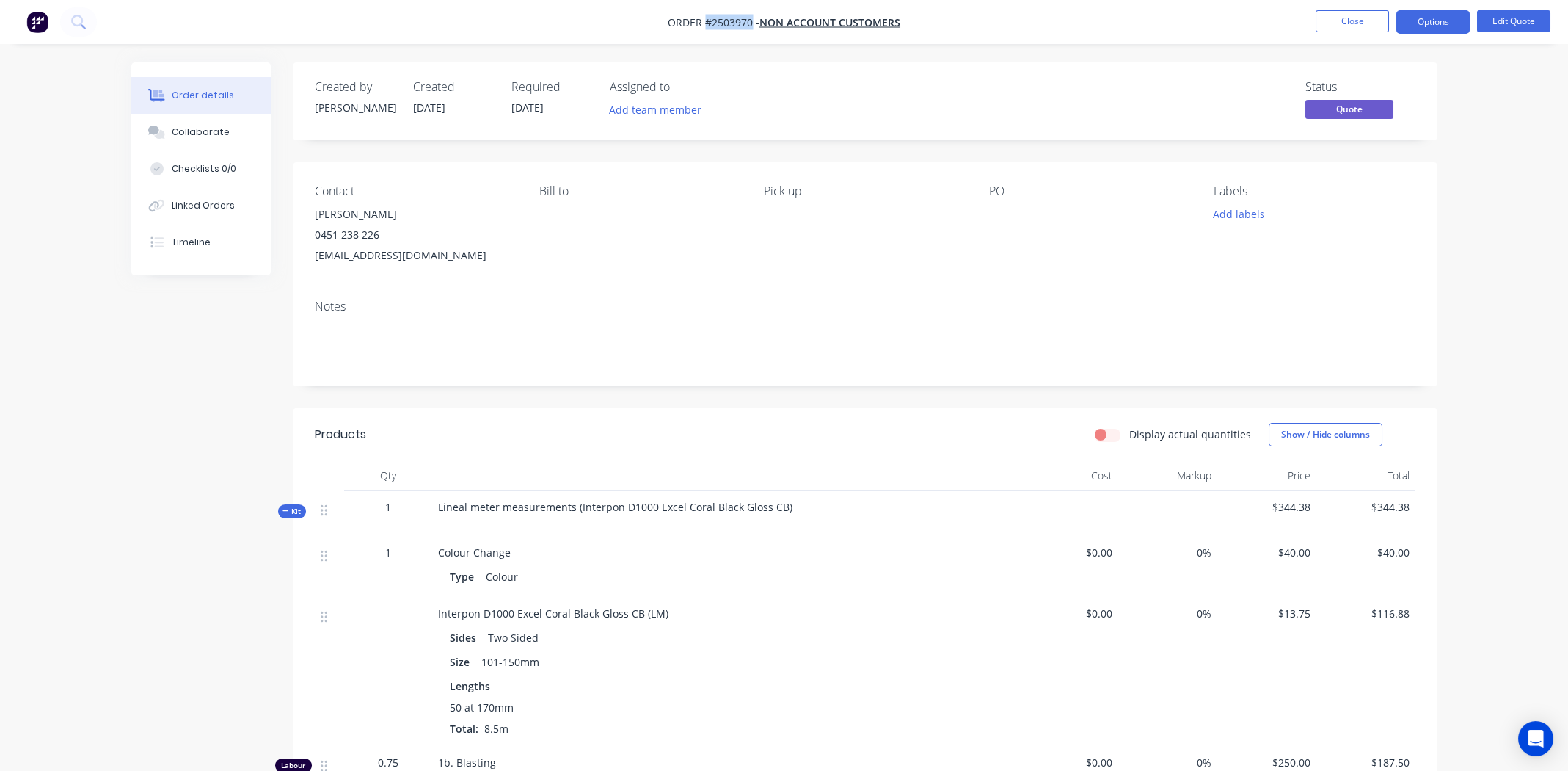
drag, startPoint x: 707, startPoint y: 22, endPoint x: 753, endPoint y: 23, distance: 46.0
click at [753, 23] on span "Order #2503970 -" at bounding box center [714, 22] width 92 height 14
copy span "#2503970"
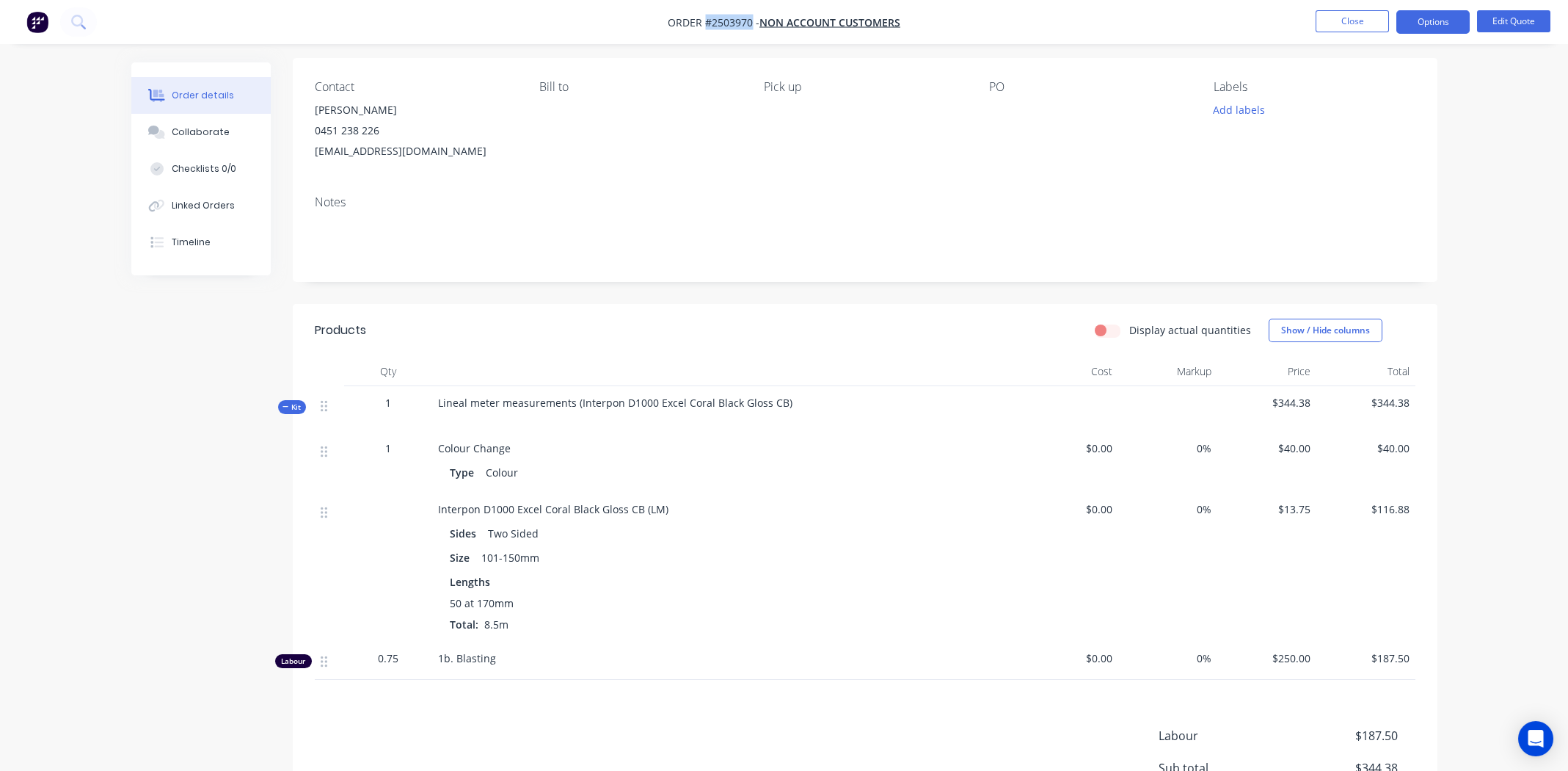
scroll to position [220, 0]
